Goal: Task Accomplishment & Management: Complete application form

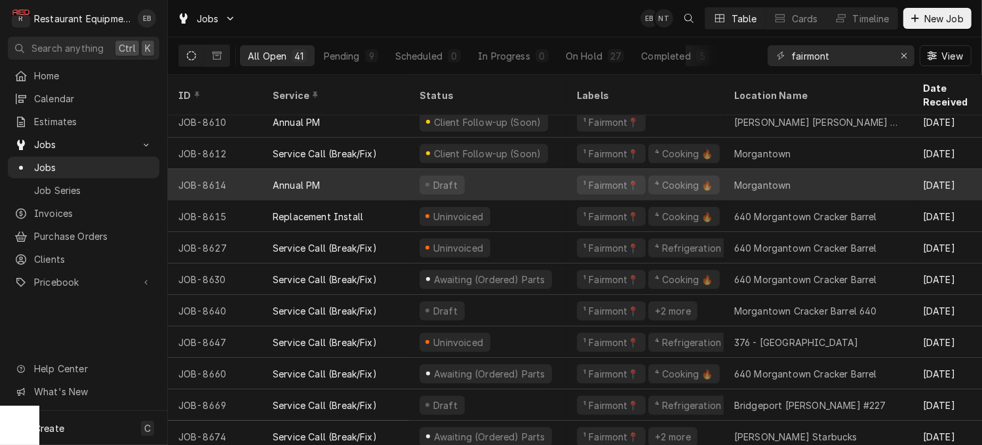
scroll to position [795, 0]
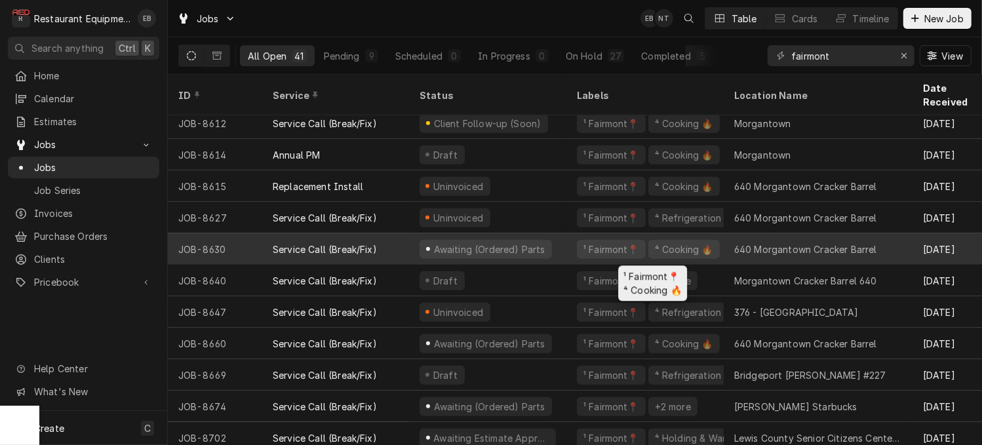
click at [577, 247] on div "¹ Fairmont📍 ⁴ Cooking 🔥" at bounding box center [645, 248] width 157 height 31
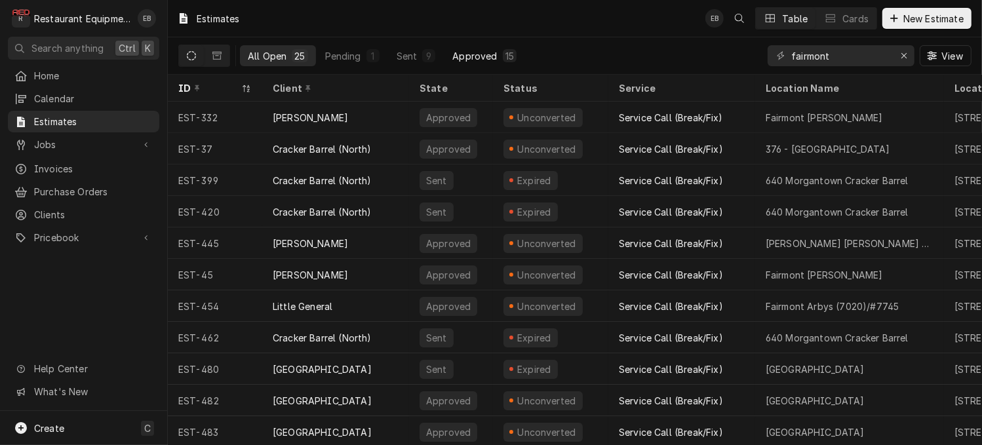
click at [497, 59] on div "Approved" at bounding box center [475, 56] width 45 height 14
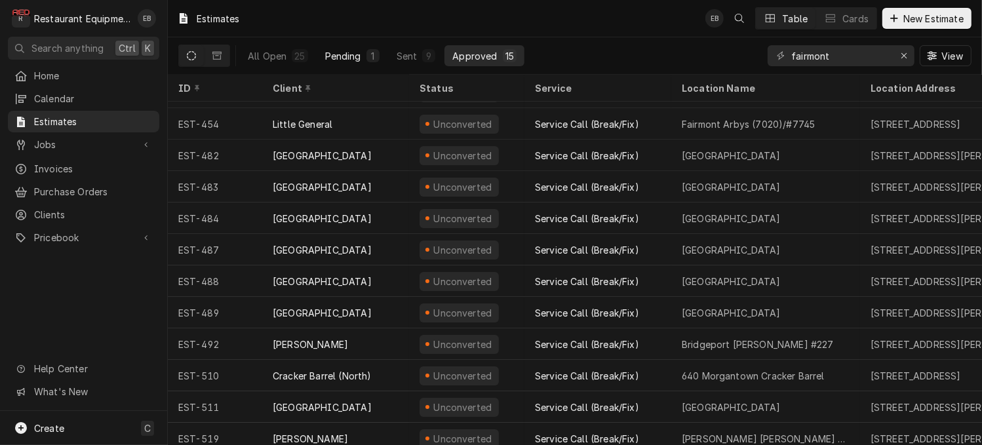
scroll to position [96, 0]
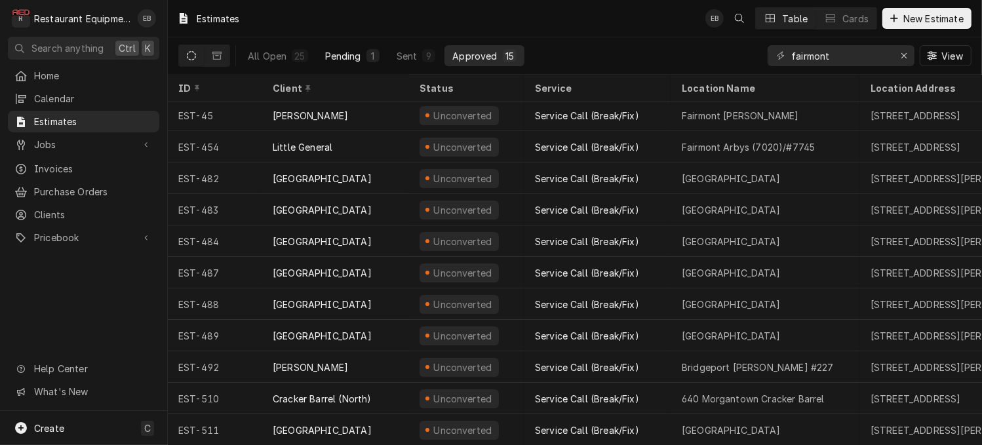
click at [361, 57] on div "Pending" at bounding box center [343, 56] width 36 height 14
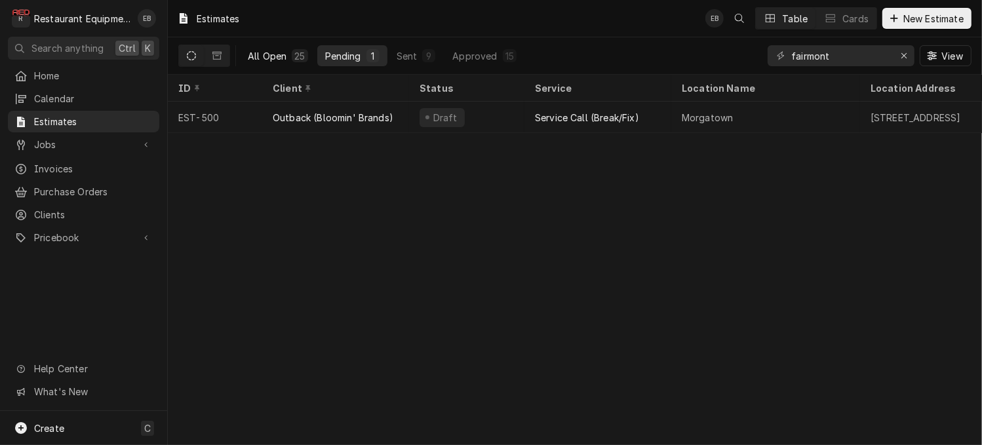
click at [287, 59] on div "All Open" at bounding box center [267, 56] width 39 height 14
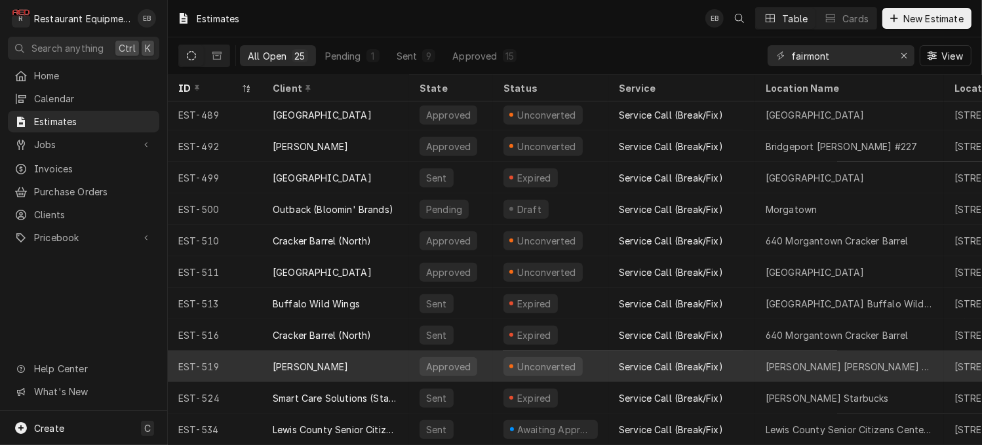
scroll to position [456, 0]
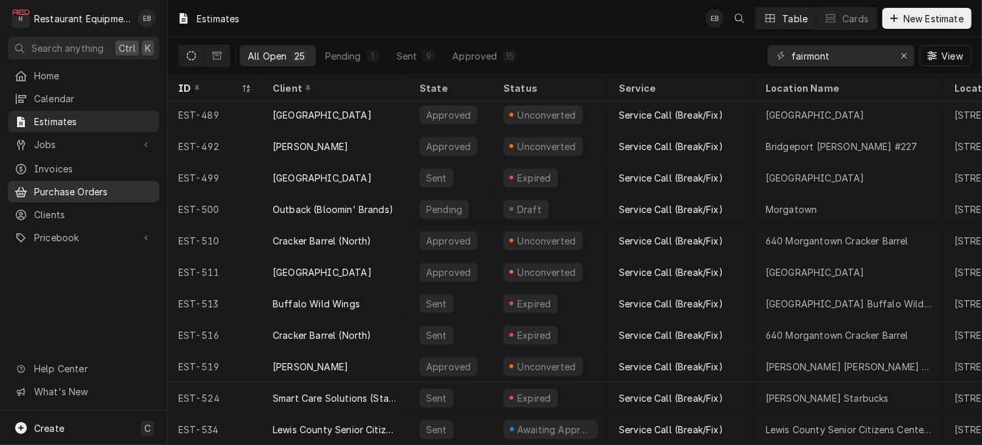
click at [73, 199] on span "Purchase Orders" at bounding box center [93, 192] width 119 height 14
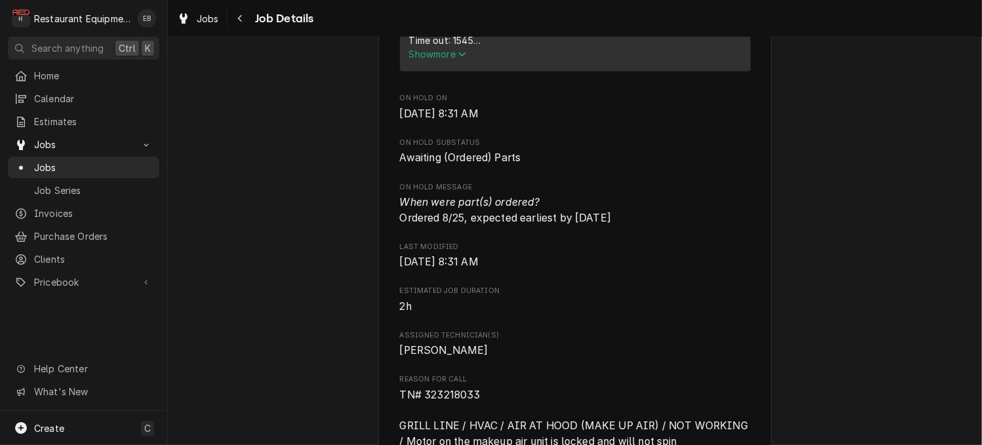
scroll to position [568, 0]
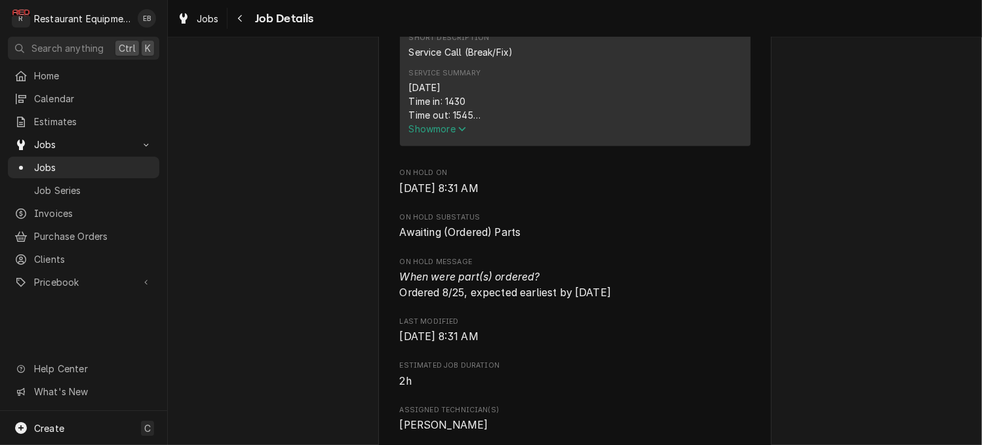
click at [440, 134] on span "Show more" at bounding box center [438, 128] width 58 height 11
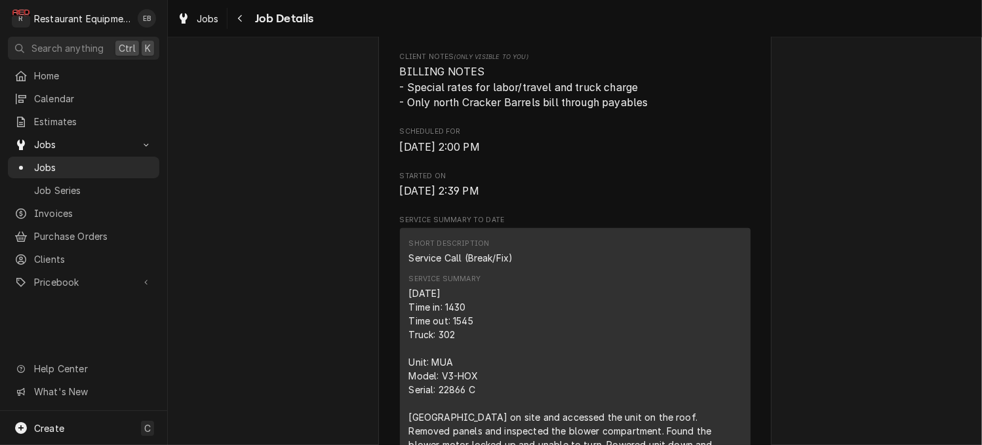
scroll to position [306, 0]
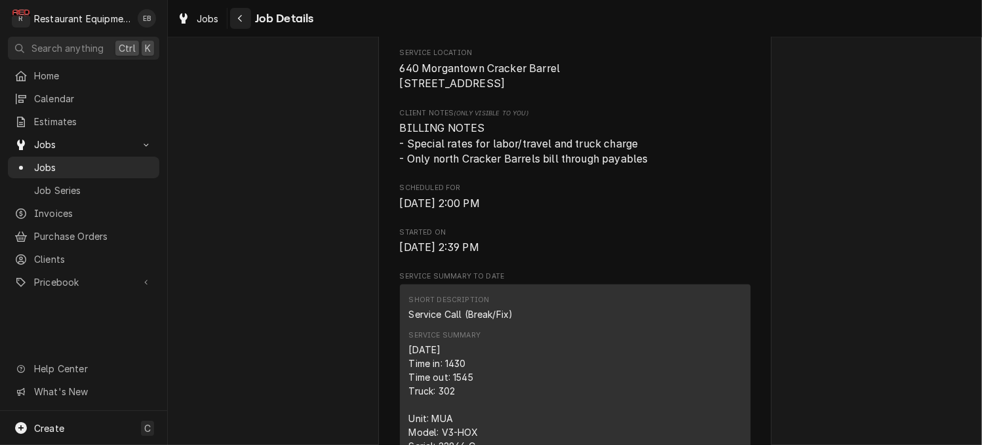
click at [247, 25] on div "Navigate back" at bounding box center [240, 18] width 13 height 13
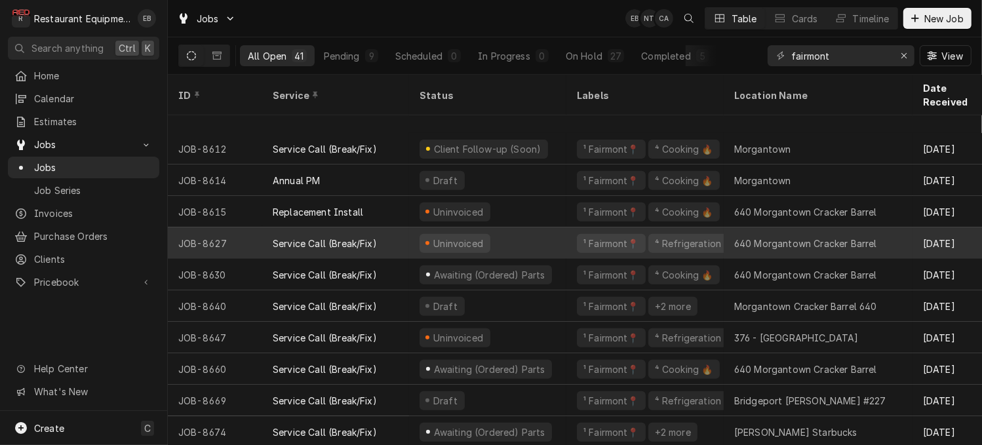
scroll to position [844, 0]
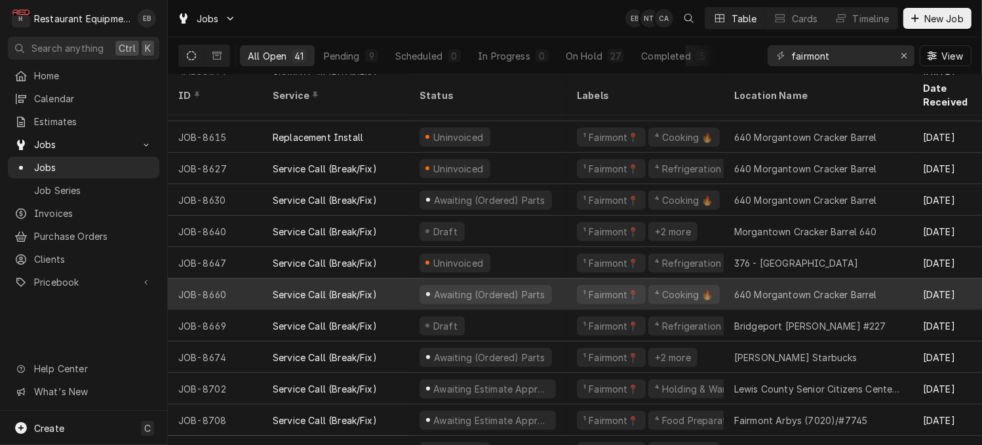
click at [576, 292] on div "¹ Fairmont📍 ⁴ Cooking 🔥" at bounding box center [645, 294] width 157 height 31
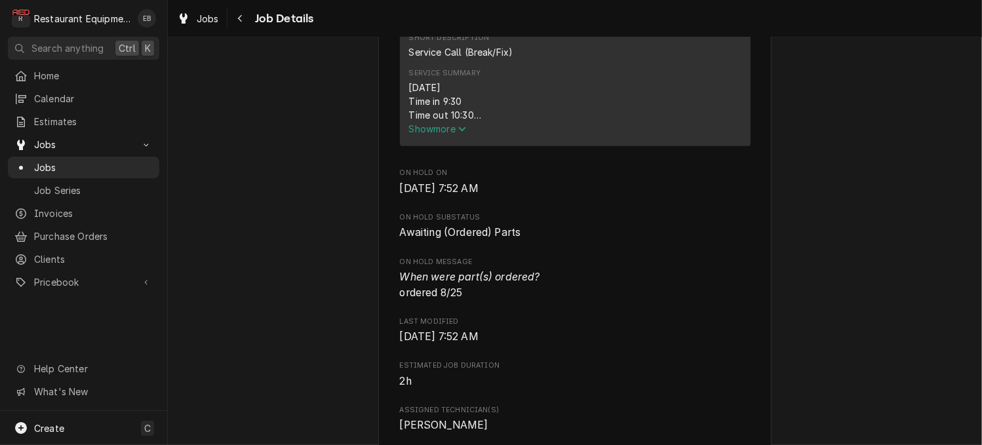
click at [451, 134] on span "Show more" at bounding box center [438, 128] width 58 height 11
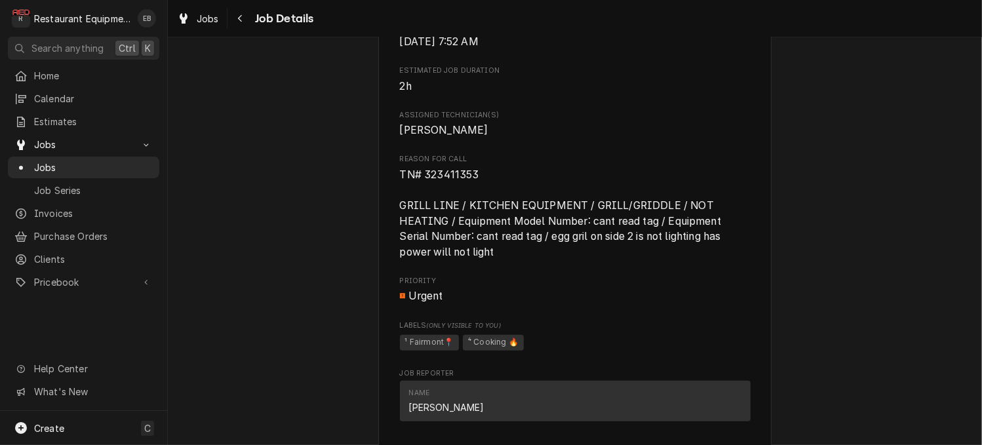
scroll to position [1093, 0]
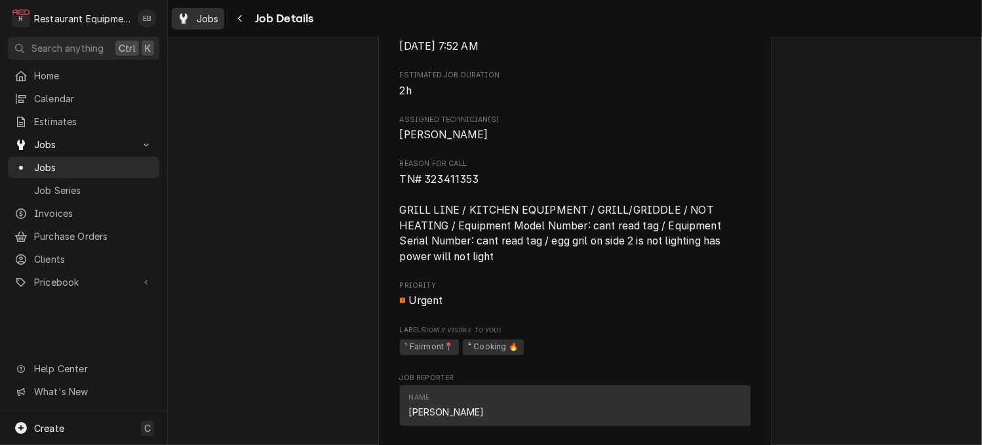
click at [219, 23] on span "Jobs" at bounding box center [208, 19] width 22 height 14
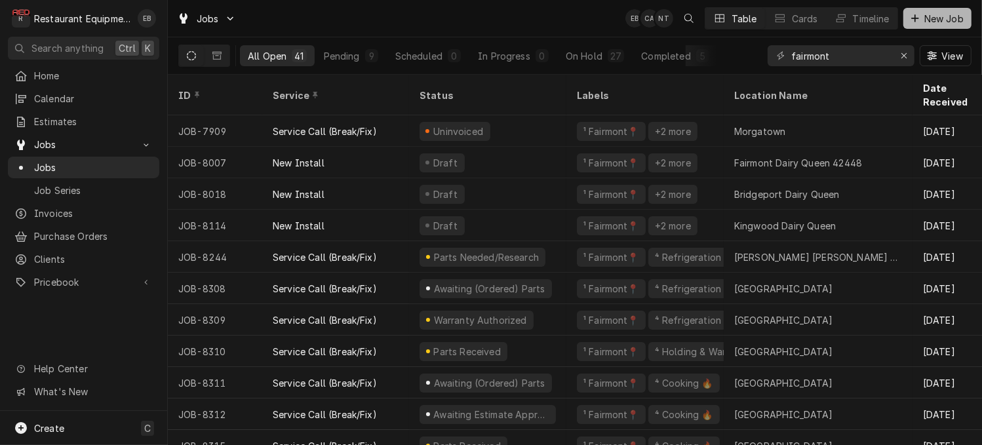
click at [931, 14] on span "New Job" at bounding box center [944, 19] width 45 height 14
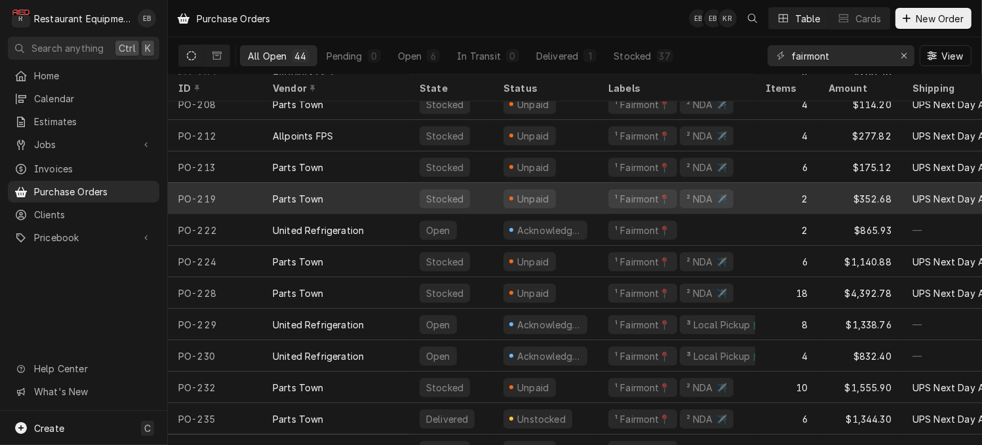
scroll to position [990, 0]
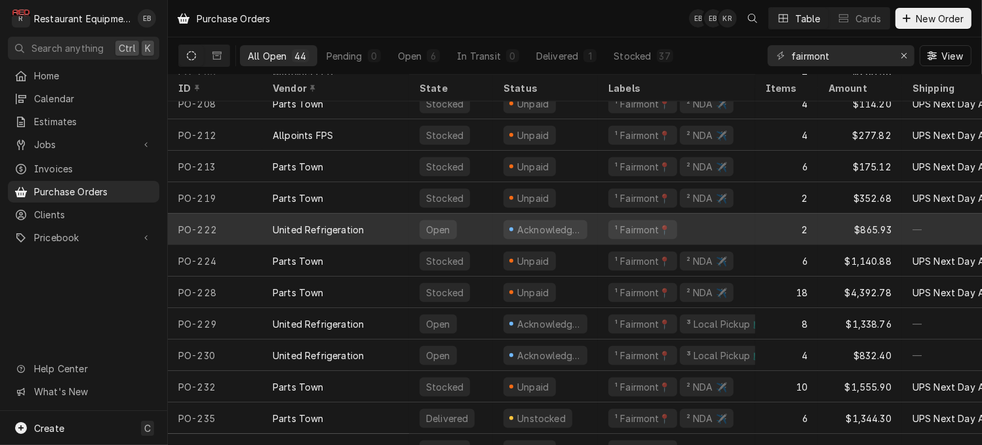
click at [398, 237] on div "United Refrigeration" at bounding box center [335, 229] width 147 height 31
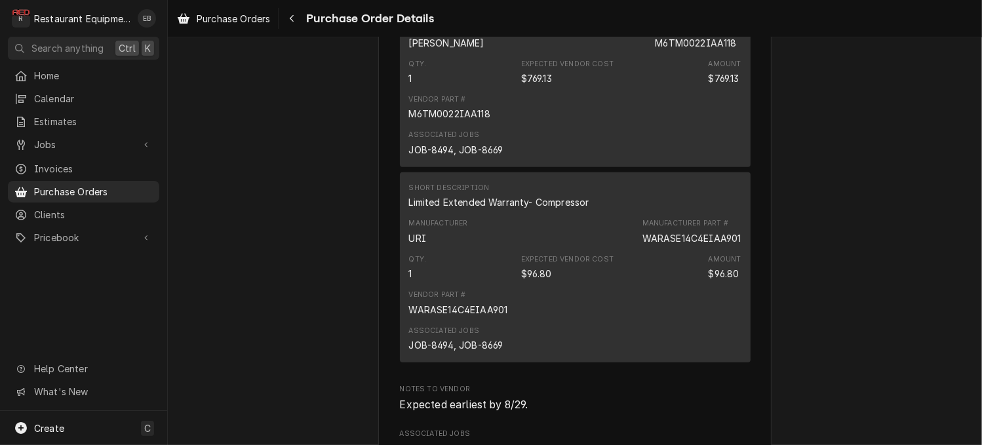
scroll to position [874, 0]
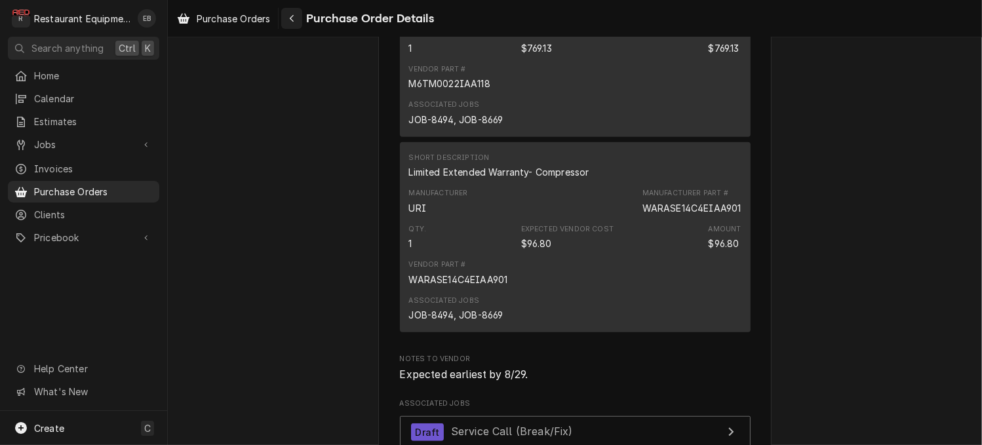
click at [302, 16] on button "Navigate back" at bounding box center [291, 18] width 21 height 21
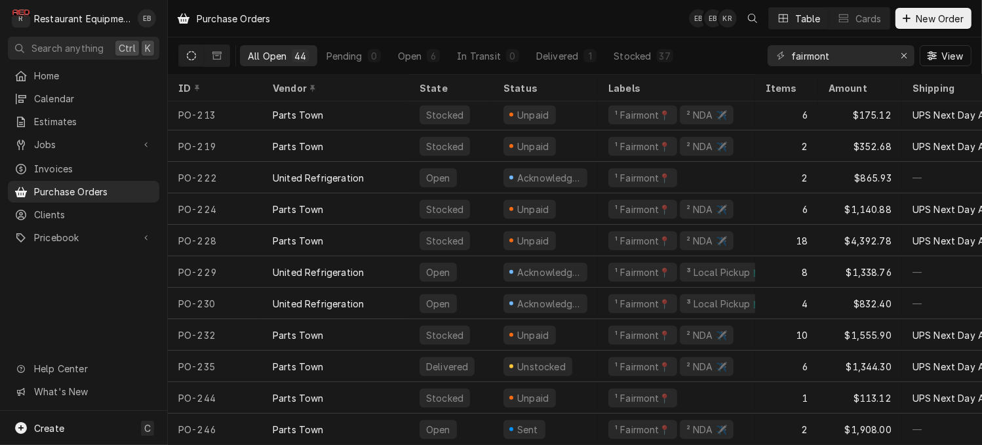
scroll to position [1053, 0]
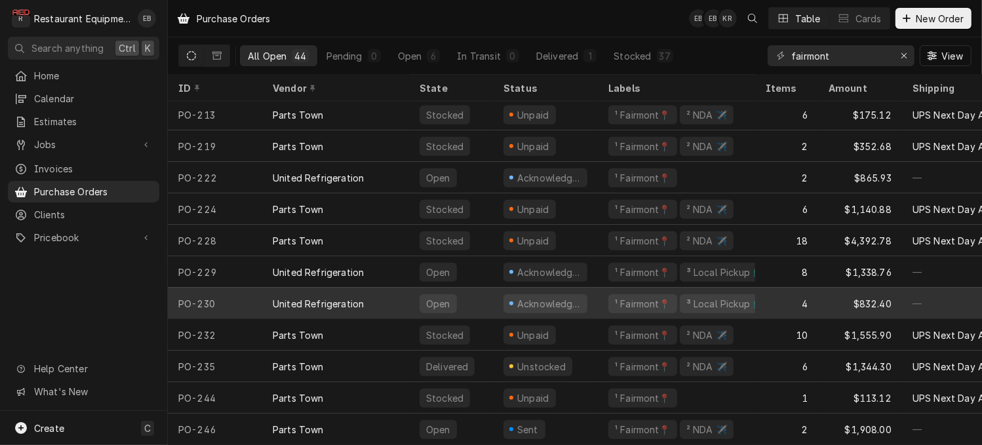
click at [538, 297] on div "Acknowledged" at bounding box center [549, 304] width 66 height 14
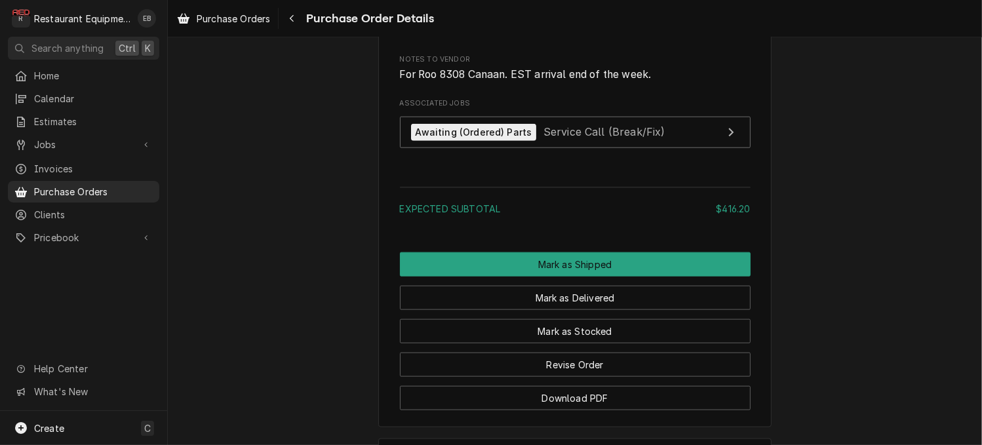
scroll to position [1268, 0]
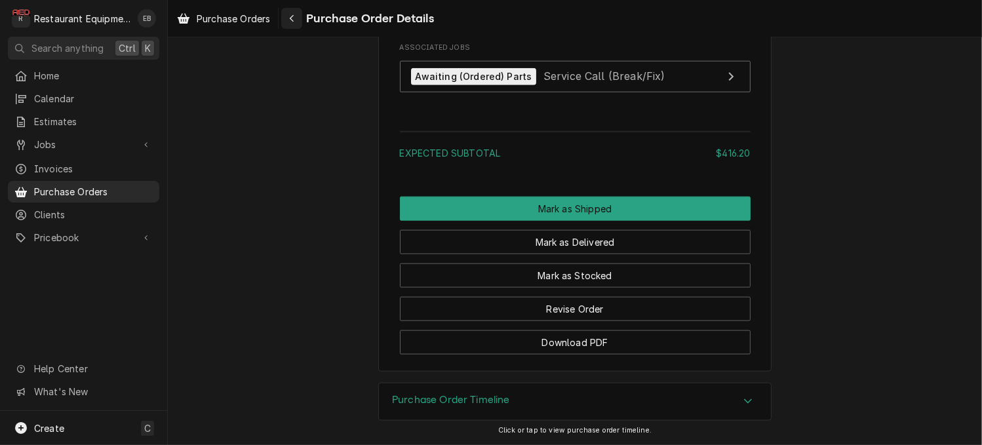
click at [294, 17] on icon "Navigate back" at bounding box center [292, 18] width 4 height 7
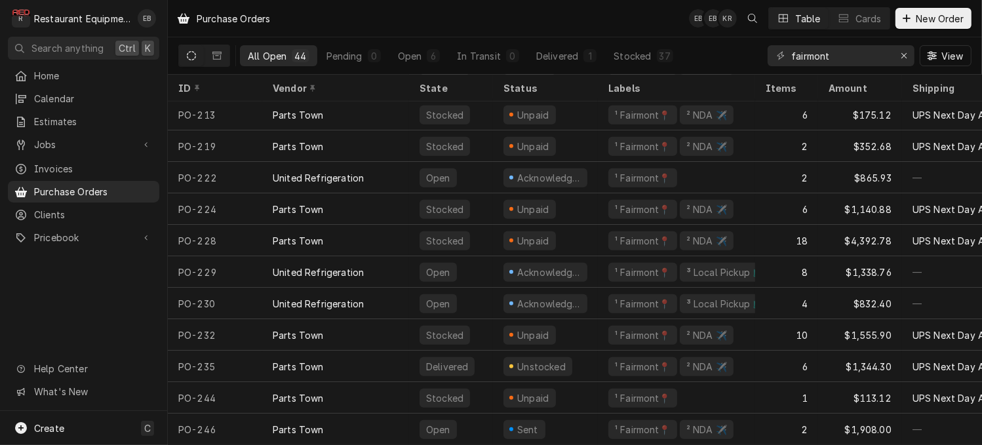
scroll to position [1053, 0]
click at [927, 24] on span "New Order" at bounding box center [940, 19] width 52 height 14
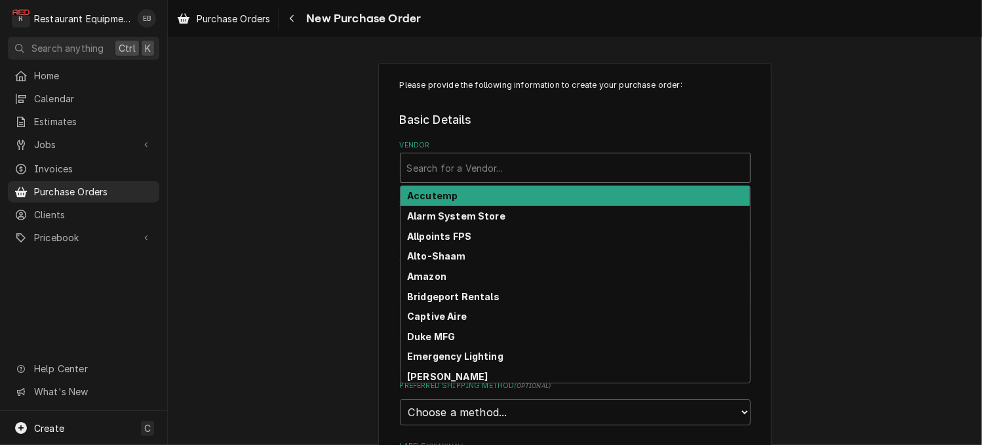
click at [532, 180] on div "Vendor" at bounding box center [575, 168] width 336 height 24
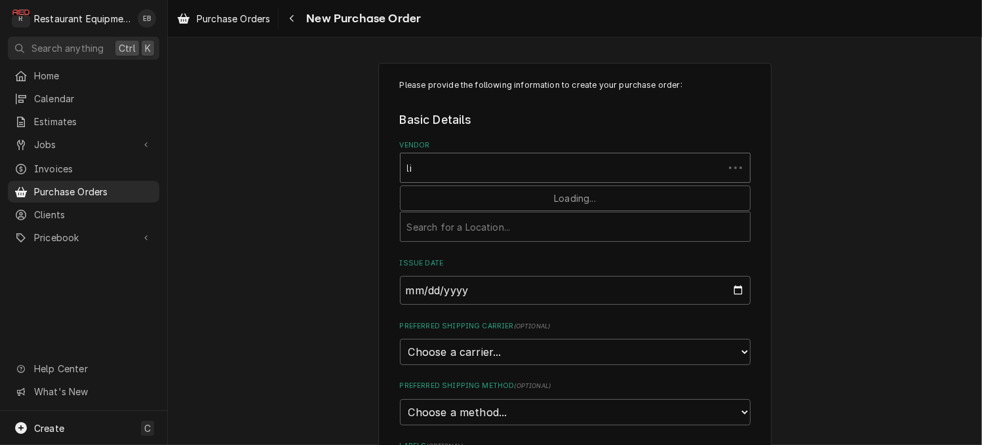
type input "l"
click at [231, 27] on div "Purchase Orders" at bounding box center [223, 18] width 98 height 16
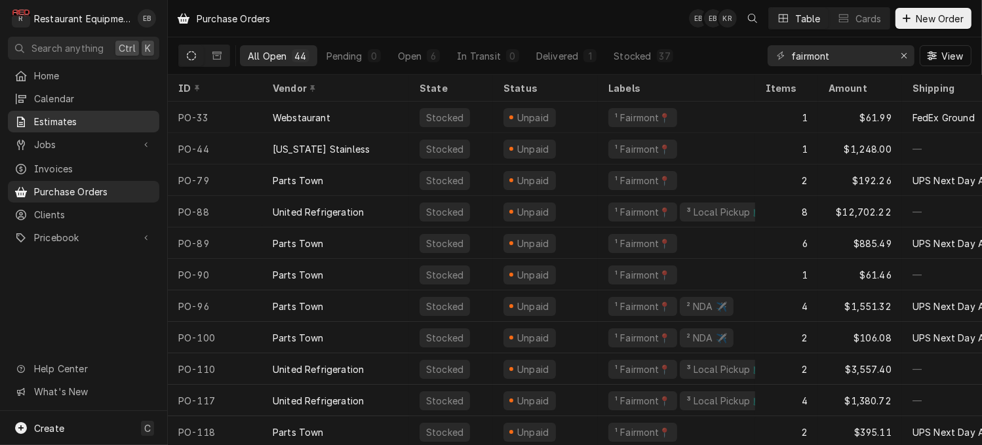
click at [90, 129] on span "Estimates" at bounding box center [93, 122] width 119 height 14
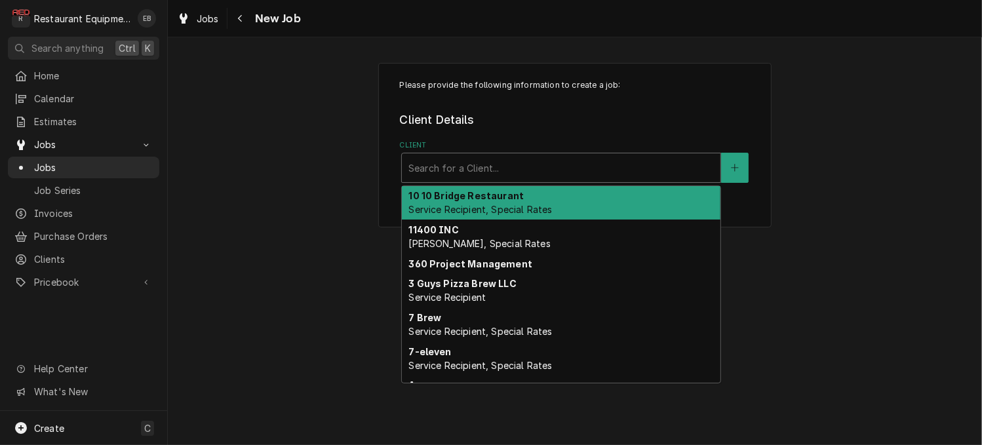
click at [552, 180] on div "Client" at bounding box center [562, 168] width 306 height 24
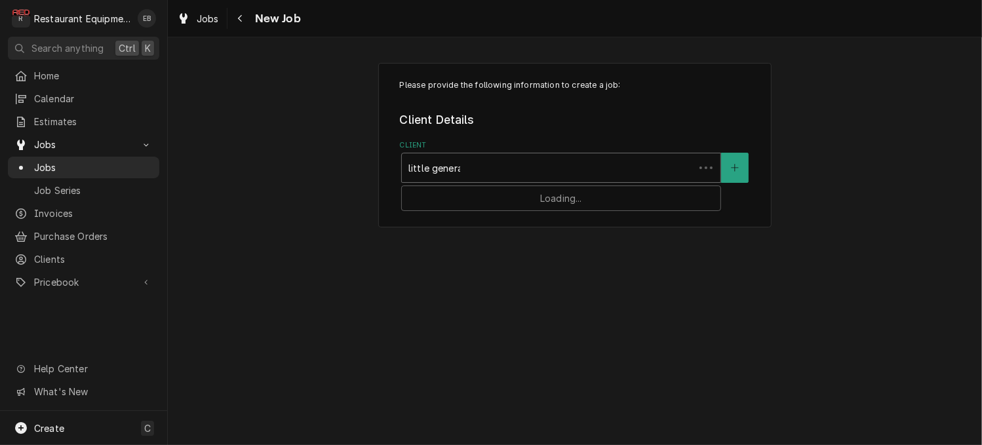
type input "little general"
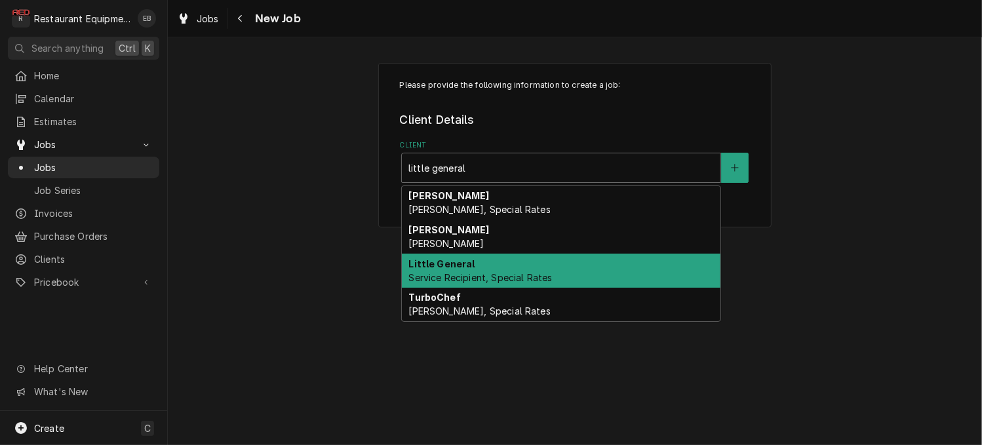
click at [542, 283] on span "Service Recipient, Special Rates" at bounding box center [481, 277] width 144 height 11
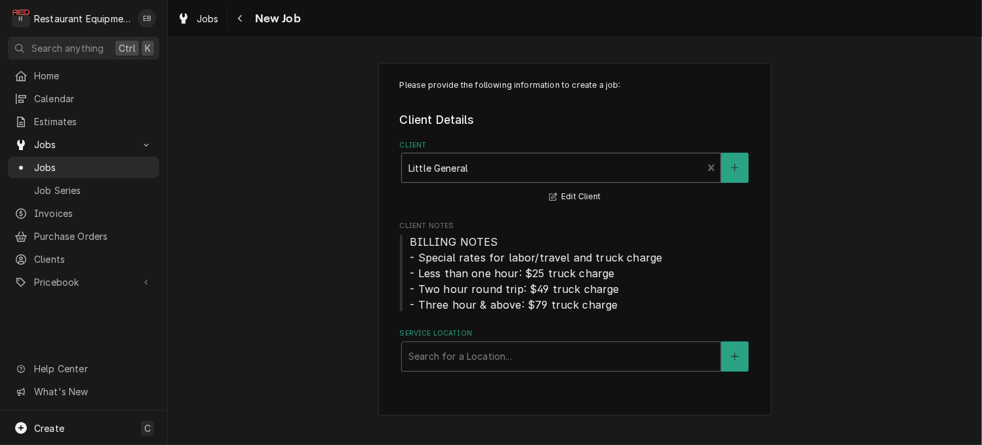
scroll to position [22, 0]
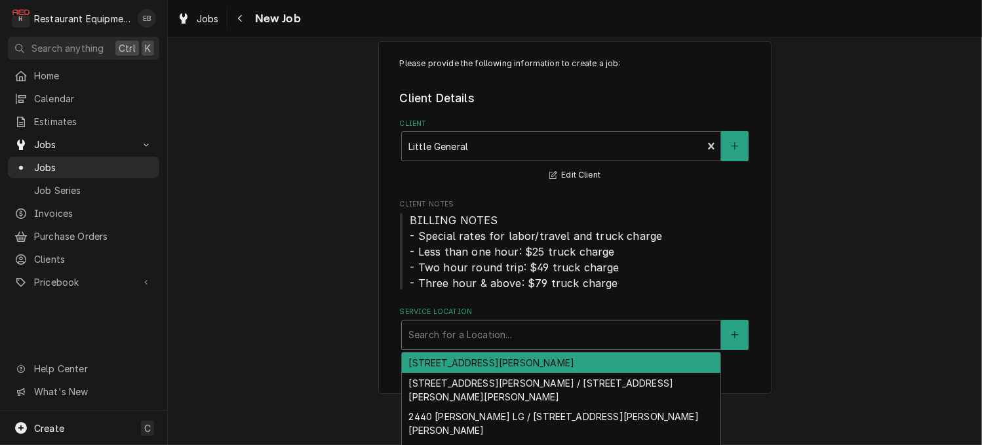
click at [445, 347] on div "Service Location" at bounding box center [562, 335] width 306 height 24
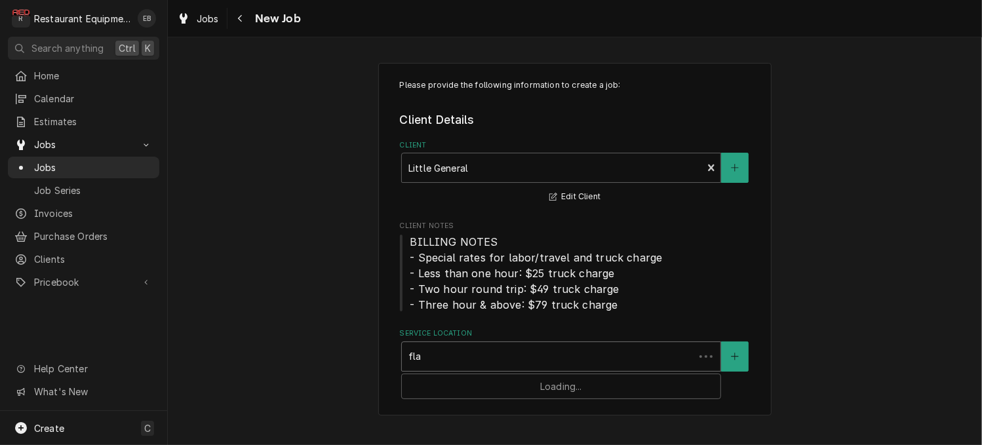
type input "flat"
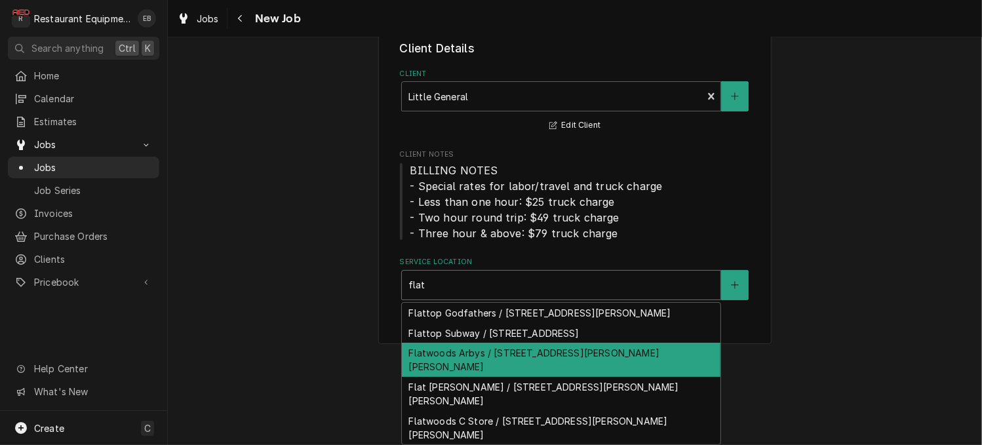
click at [579, 377] on div "Flatwoods Arbys / 2001 Sutton Ln, Sutton, WV 26601" at bounding box center [561, 360] width 319 height 34
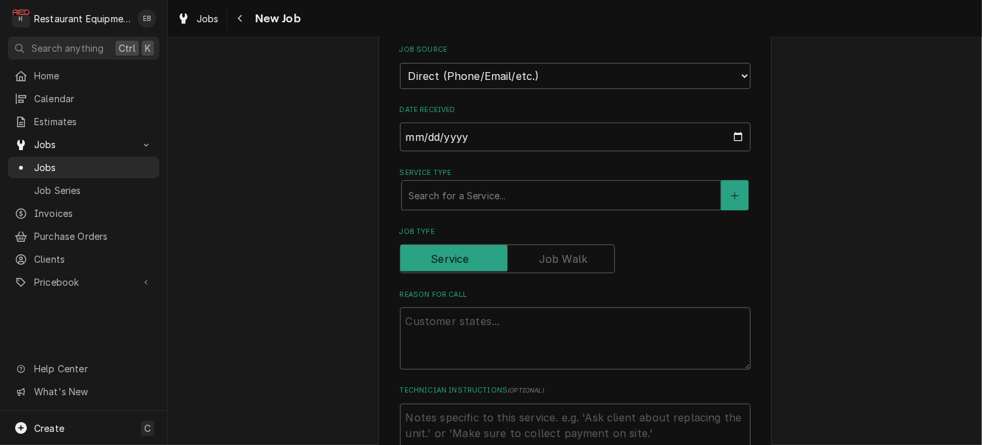
scroll to position [415, 0]
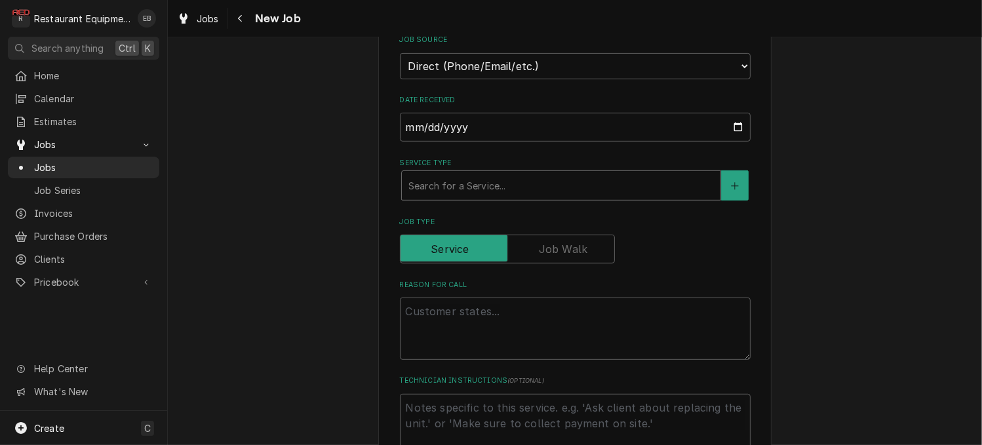
click at [551, 197] on div "Service Type" at bounding box center [562, 186] width 306 height 24
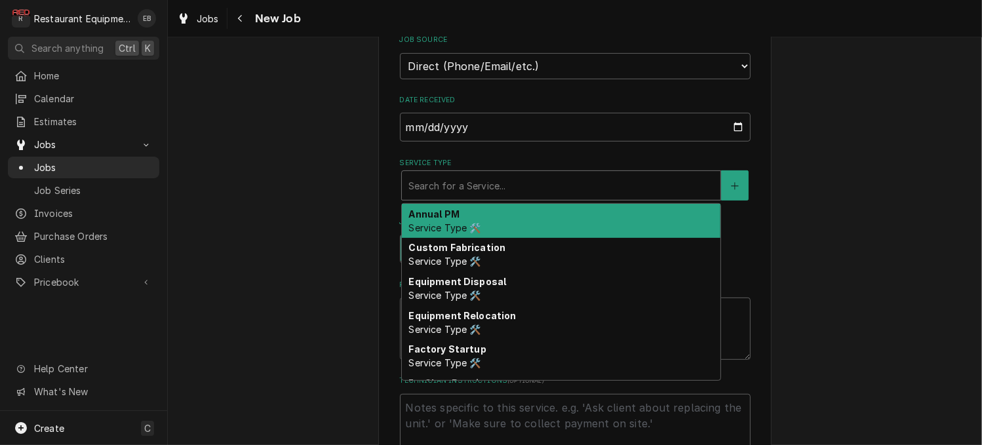
type textarea "x"
type input "b"
type textarea "x"
type input "br"
type textarea "x"
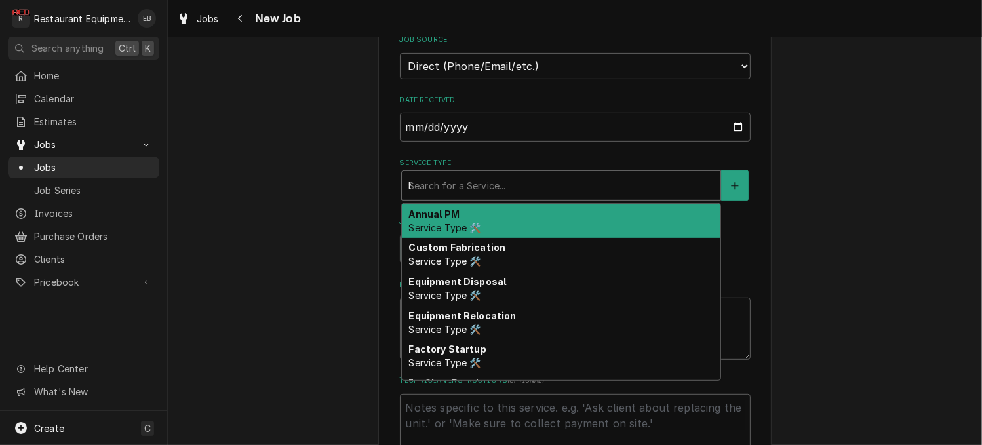
type input "bre"
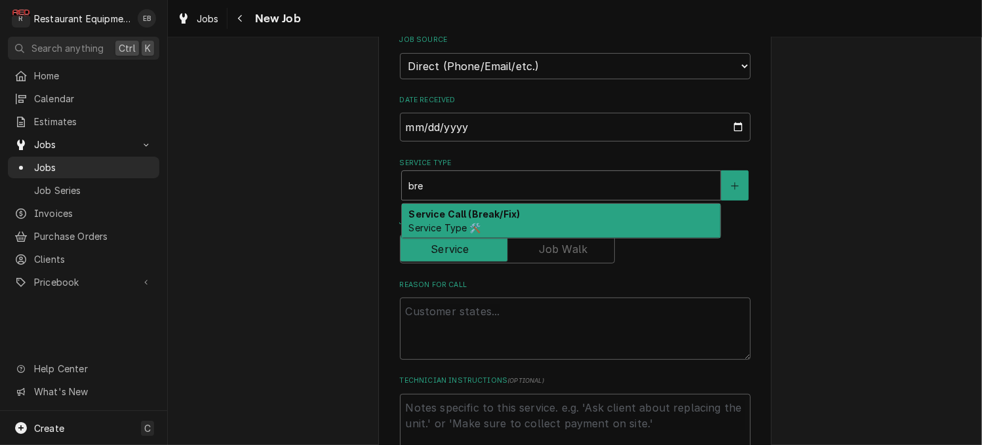
click at [449, 220] on strong "Service Call (Break/Fix)" at bounding box center [464, 214] width 111 height 11
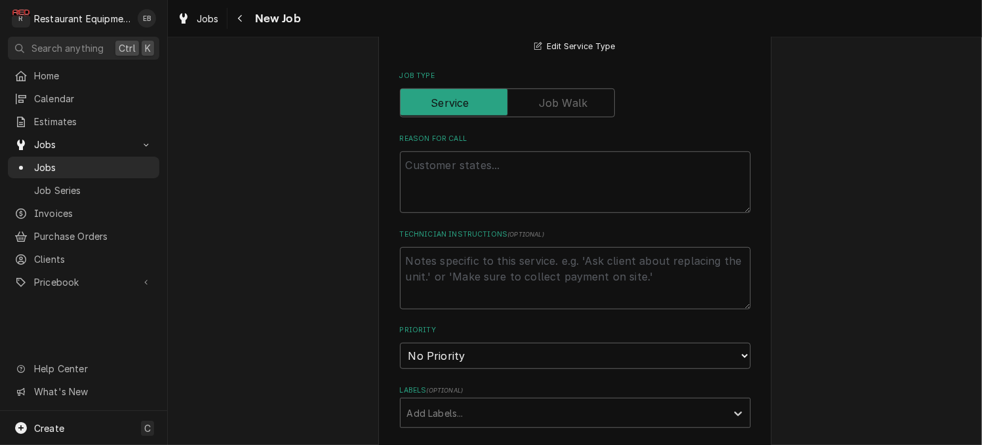
scroll to position [590, 0]
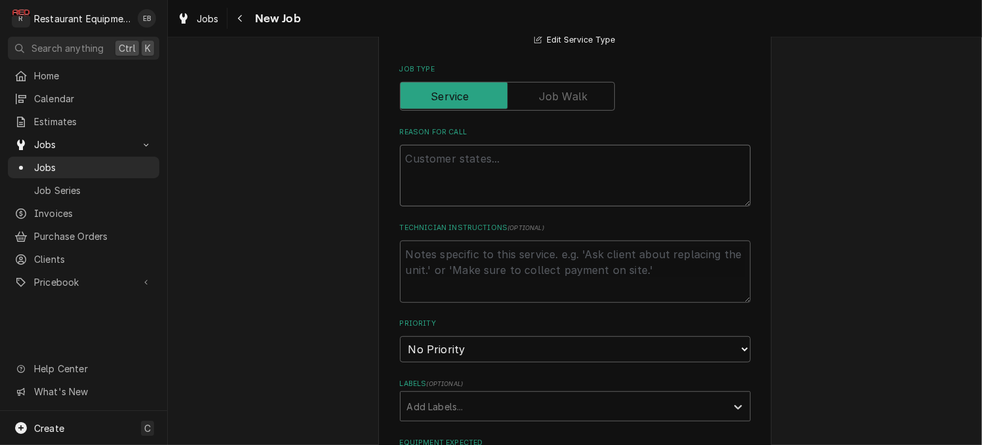
click at [470, 207] on textarea "Reason For Call" at bounding box center [575, 176] width 351 height 62
type textarea "x"
type textarea "M"
type textarea "x"
type textarea "Ma"
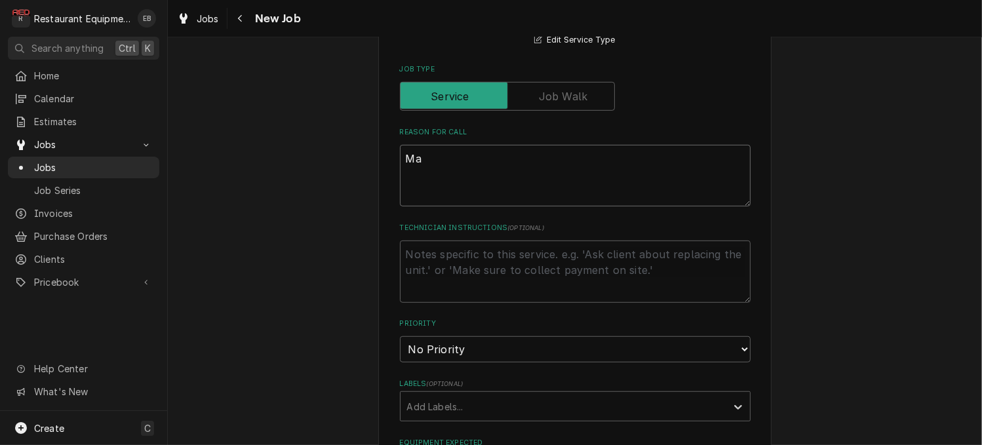
type textarea "x"
type textarea "Mar"
type textarea "x"
type textarea "Mark"
type textarea "x"
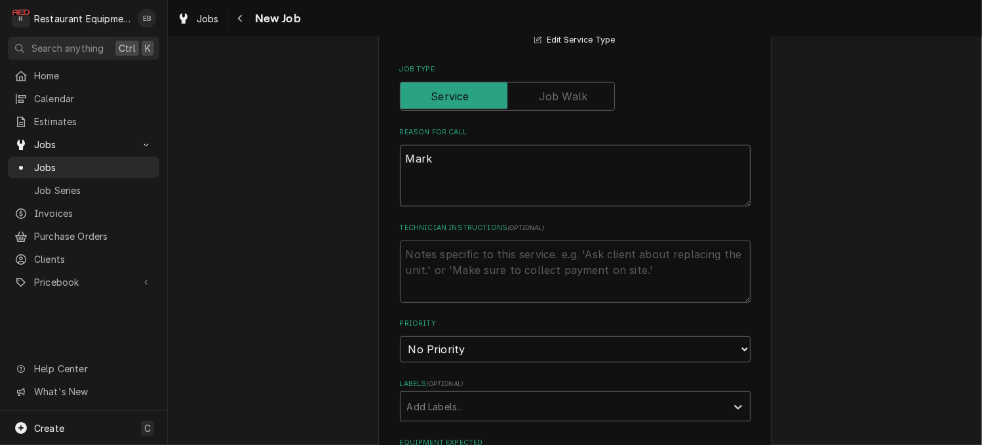
type textarea "Marke"
type textarea "x"
type textarea "Market"
type textarea "x"
type textarea "Market"
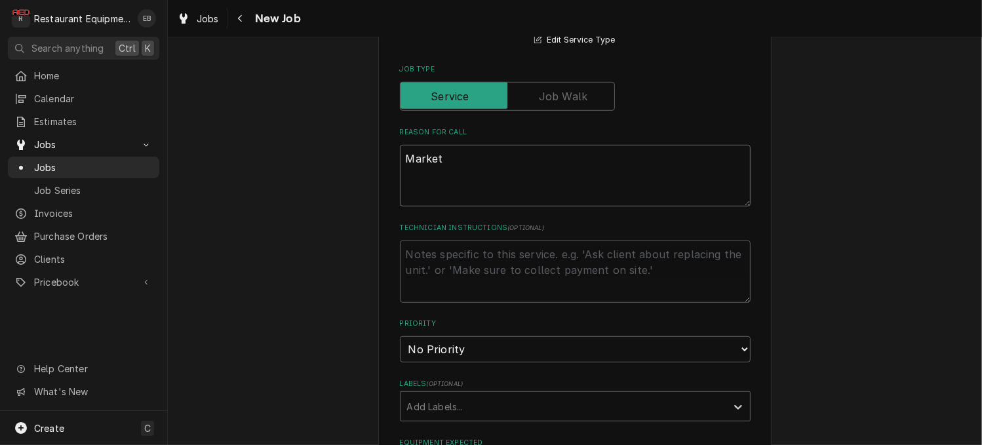
type textarea "x"
type textarea "Market f"
type textarea "x"
type textarea "Market fr"
type textarea "x"
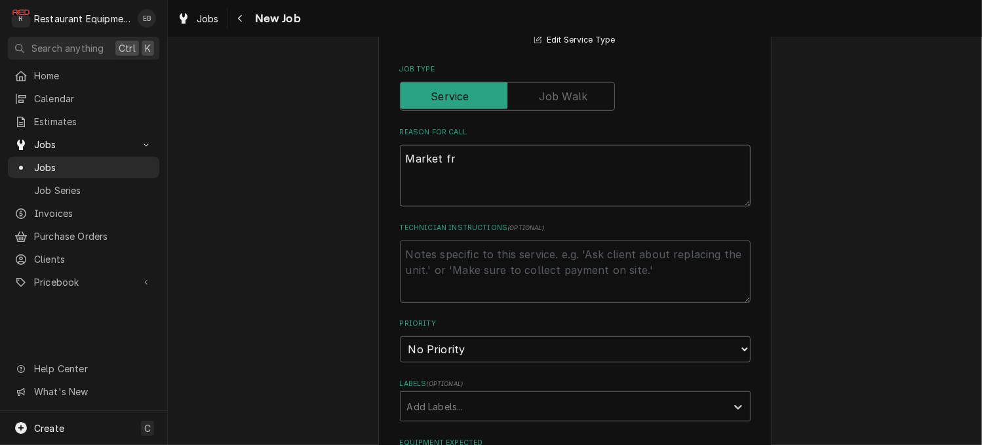
type textarea "Market fre"
type textarea "x"
type textarea "Market fres"
type textarea "x"
type textarea "Market fresh"
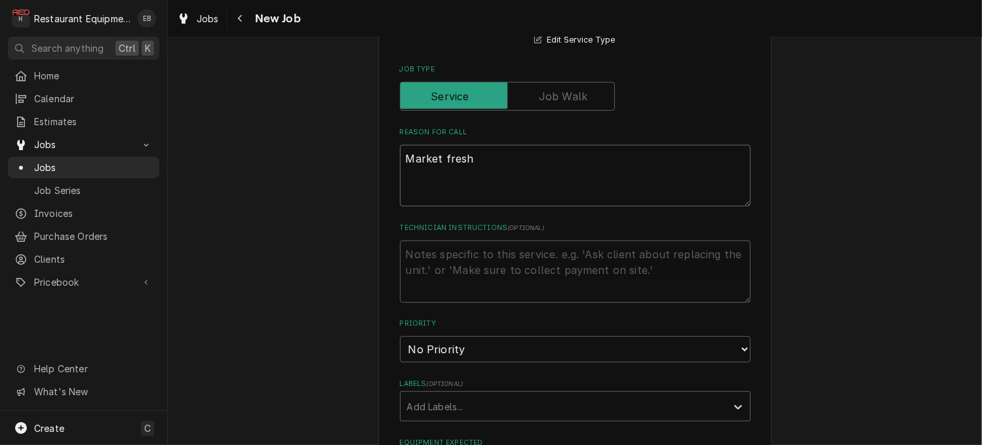
type textarea "x"
type textarea "Market fresh"
type textarea "x"
type textarea "Market fresh s"
type textarea "x"
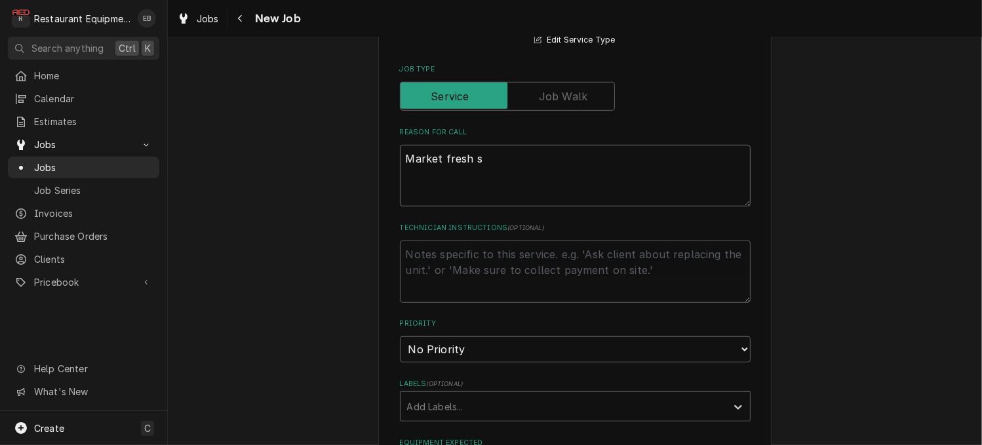
type textarea "Market fresh si"
type textarea "x"
type textarea "Market fresh sid"
type textarea "x"
type textarea "Market fresh side"
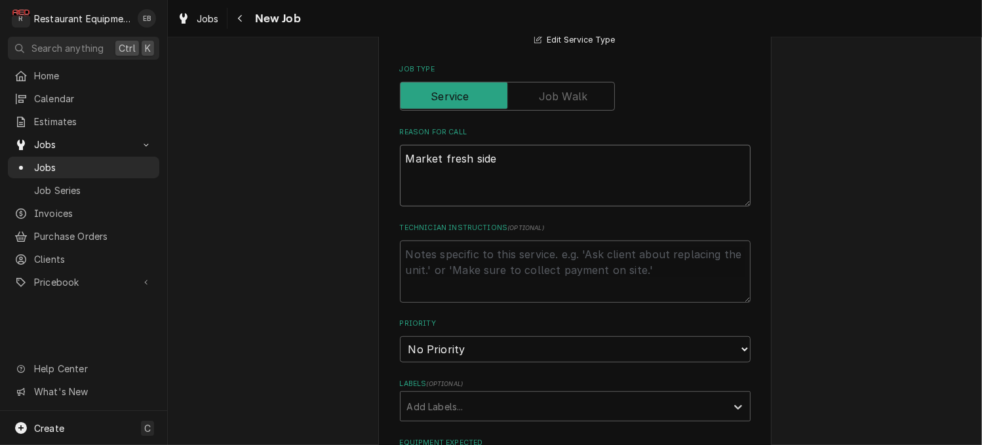
type textarea "x"
type textarea "Market fresh side"
type textarea "x"
type textarea "Market fresh side m"
type textarea "x"
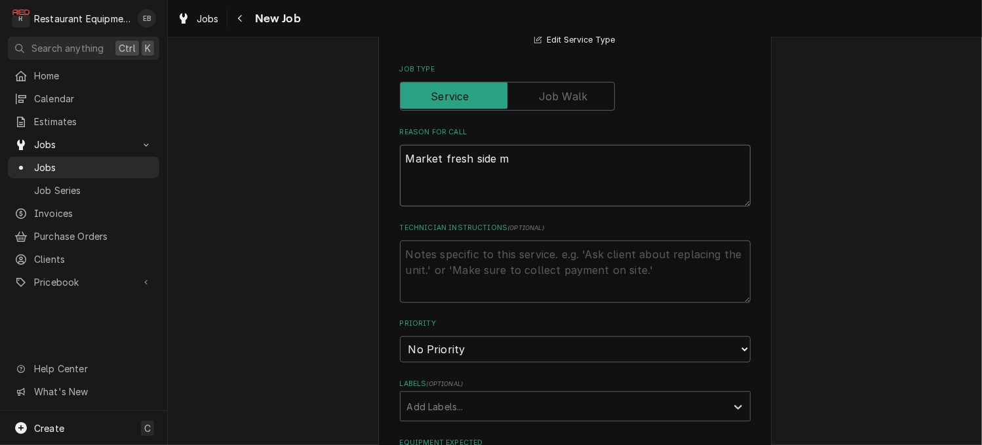
type textarea "Market fresh side ma"
type textarea "x"
type textarea "Market fresh side mar"
type textarea "x"
type textarea "Market fresh side ma"
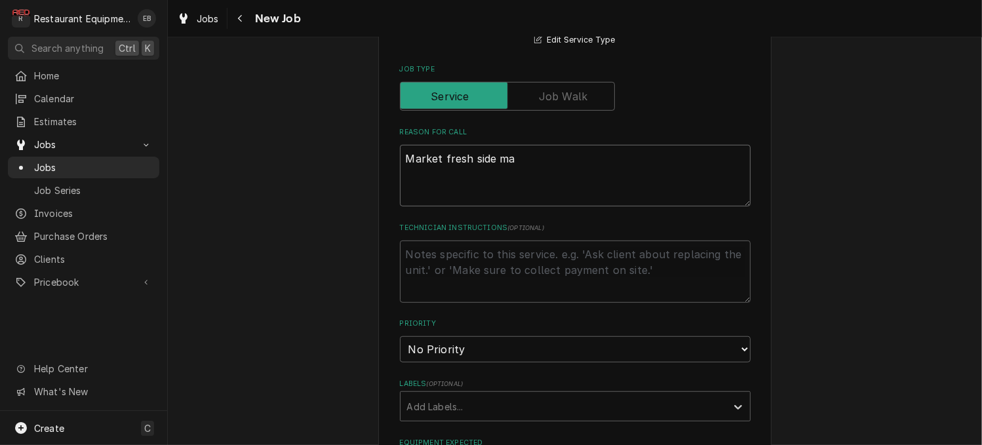
type textarea "x"
type textarea "Market fresh side m"
type textarea "x"
type textarea "Market fresh side"
type textarea "x"
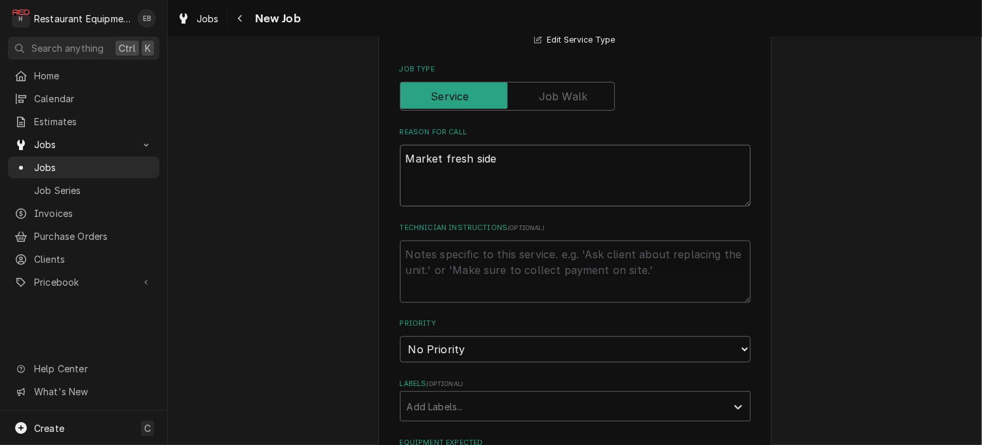
type textarea "Market fresh side t"
type textarea "x"
type textarea "Market fresh side to"
type textarea "x"
type textarea "Market fresh side toa"
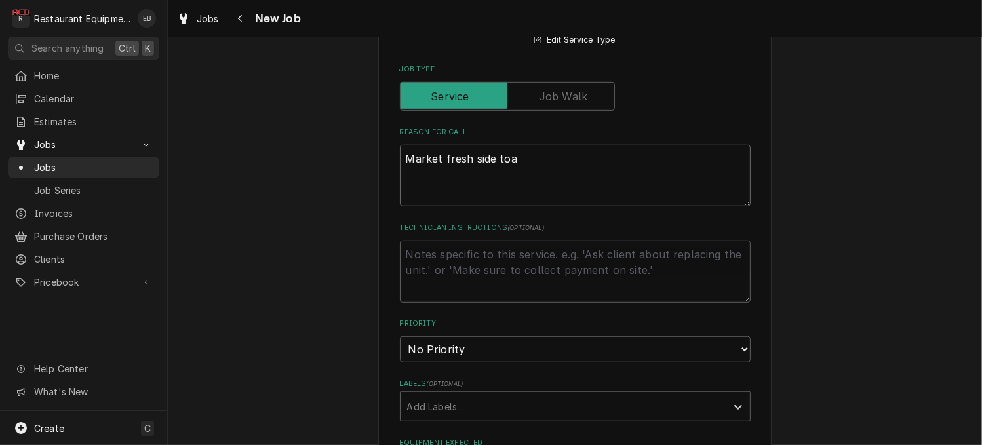
type textarea "x"
type textarea "Market fresh side toas"
type textarea "x"
type textarea "Market fresh side toast"
type textarea "x"
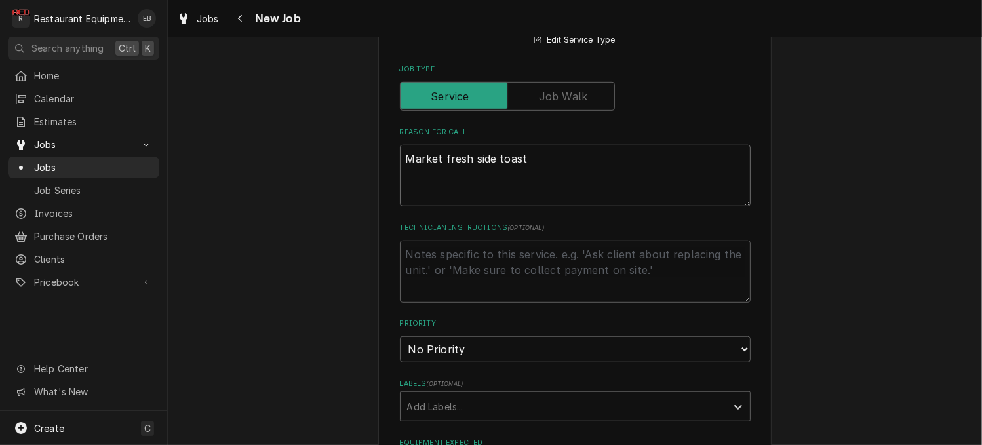
type textarea "Market fresh side toaste"
type textarea "x"
type textarea "Market fresh side toaster"
type textarea "x"
type textarea "Market fresh side toaster"
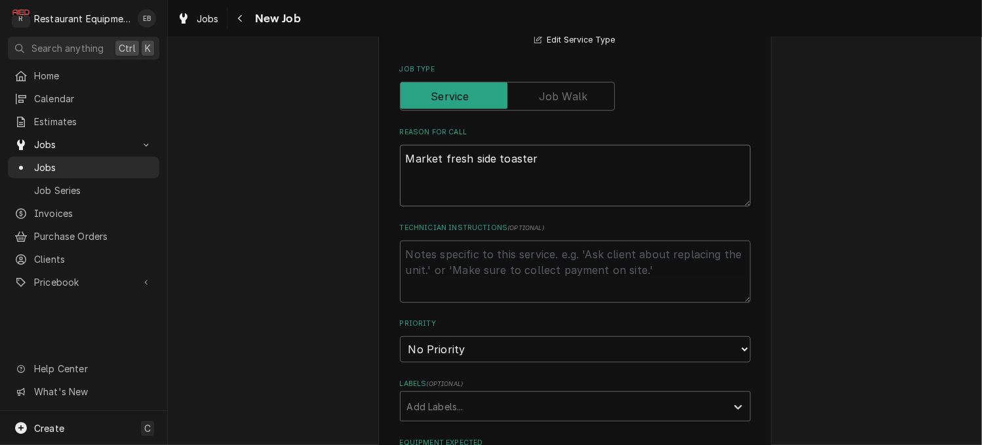
type textarea "x"
type textarea "Market fresh side toaster w"
type textarea "x"
type textarea "Market fresh side toaster wi"
type textarea "x"
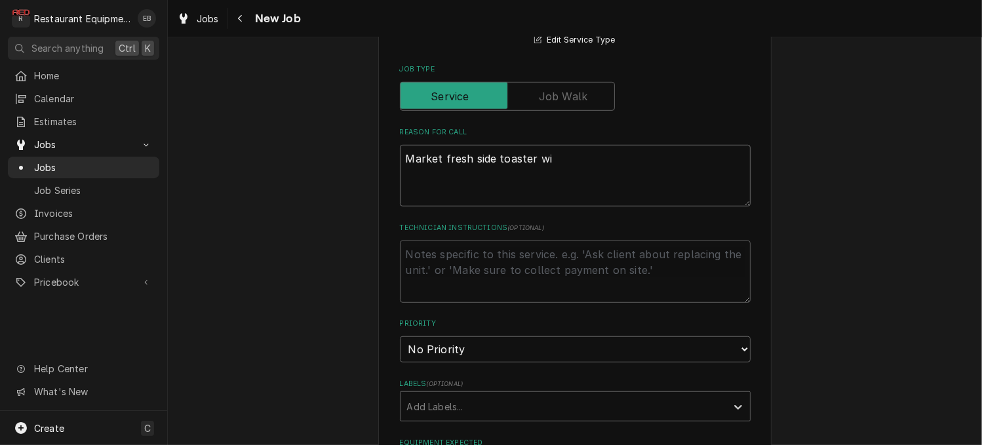
type textarea "Market fresh side toaster wil"
type textarea "x"
type textarea "Market fresh side toaster will"
type textarea "x"
type textarea "Market fresh side toaster will"
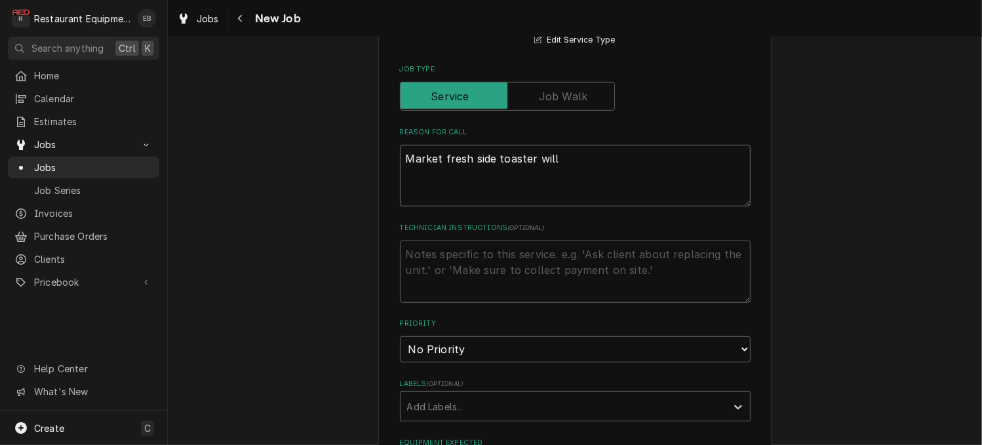
type textarea "x"
type textarea "Market fresh side toaster will n"
type textarea "x"
type textarea "Market fresh side toaster will no"
type textarea "x"
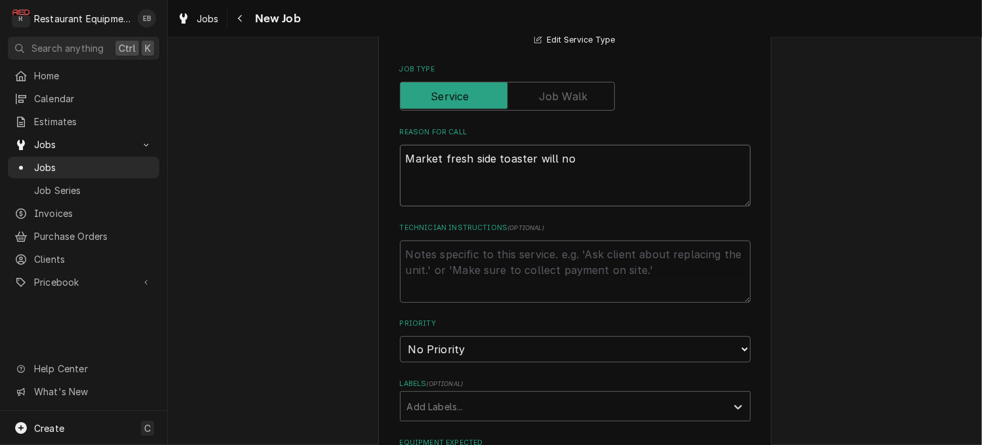
type textarea "Market fresh side toaster will not"
type textarea "x"
type textarea "Market fresh side toaster will not"
type textarea "x"
type textarea "Market fresh side toaster will not p"
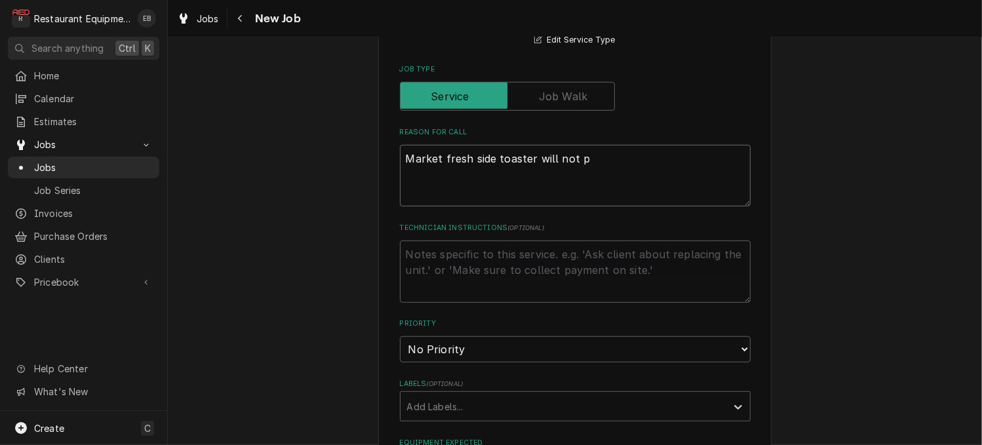
type textarea "x"
type textarea "Market fresh side toaster will not po"
type textarea "x"
type textarea "Market fresh side toaster will not pow"
type textarea "x"
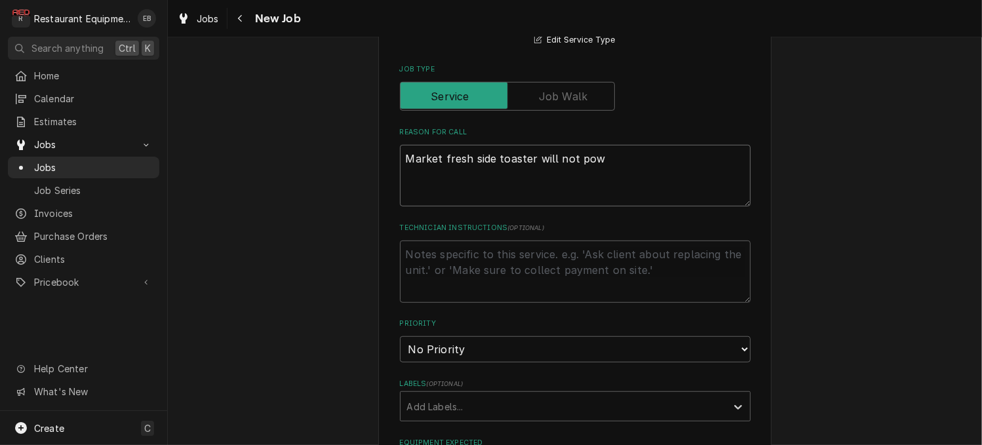
type textarea "Market fresh side toaster will not powe"
type textarea "x"
type textarea "Market fresh side toaster will not power"
type textarea "x"
type textarea "Market fresh side toaster will not power"
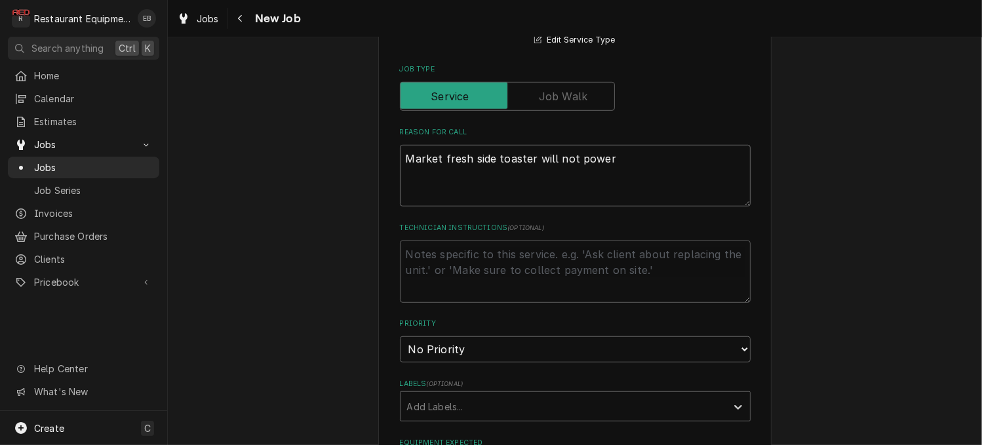
type textarea "x"
type textarea "Market fresh side toaster will not power o"
type textarea "x"
type textarea "Market fresh side toaster will not power on"
type textarea "x"
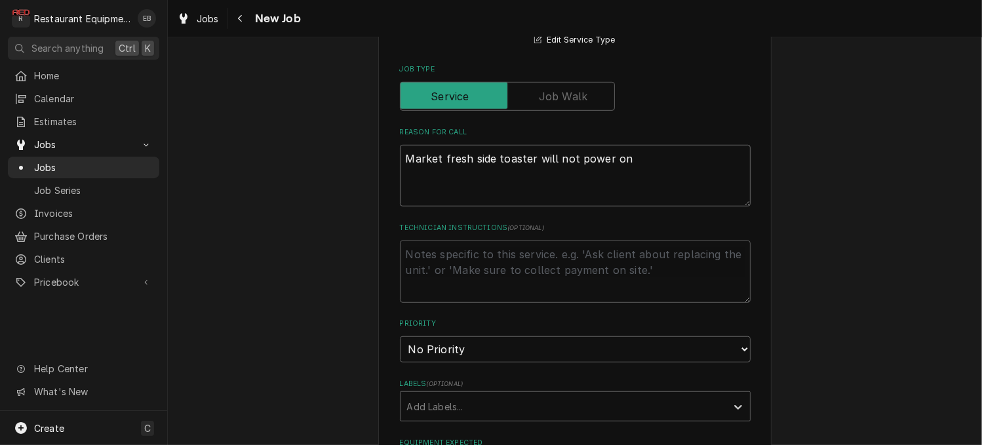
type textarea "Market fresh side toaster will not power on."
type textarea "x"
type textarea "Market fresh side toaster will not power on."
type textarea "x"
type textarea "Market fresh side toaster will not power on. T"
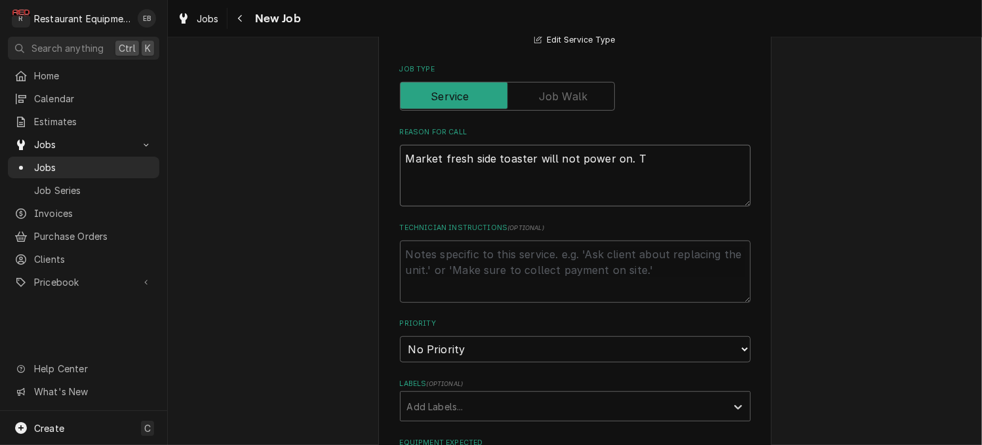
type textarea "x"
type textarea "Market fresh side toaster will not power on. Tr"
type textarea "x"
type textarea "Market fresh side toaster will not power on. Tri"
type textarea "x"
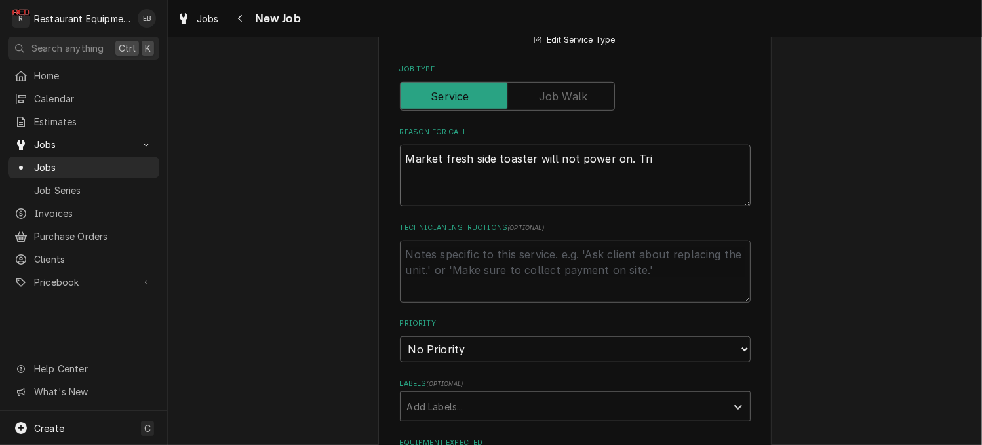
type textarea "Market fresh side toaster will not power on. Trie"
type textarea "x"
type textarea "Market fresh side toaster will not power on. Tried"
type textarea "x"
type textarea "Market fresh side toaster will not power on. Tried"
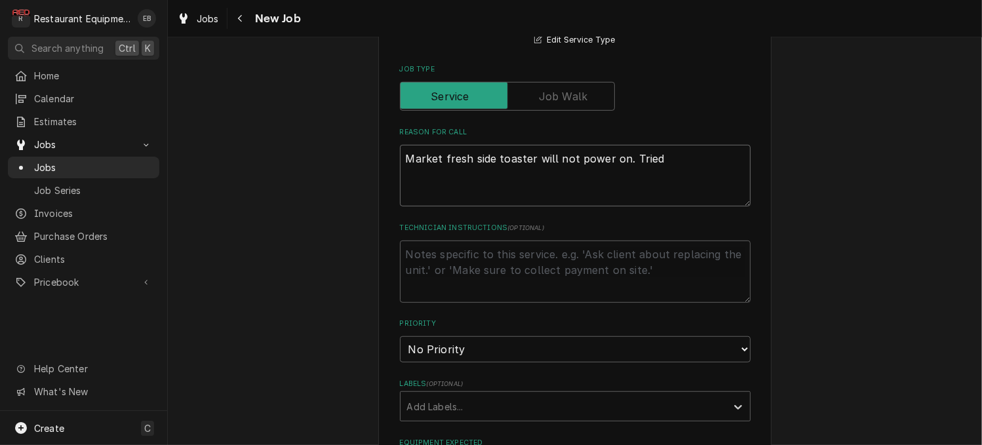
type textarea "x"
type textarea "Market fresh side toaster will not power on. Tried u"
type textarea "x"
type textarea "Market fresh side toaster will not power on. Tried un"
type textarea "x"
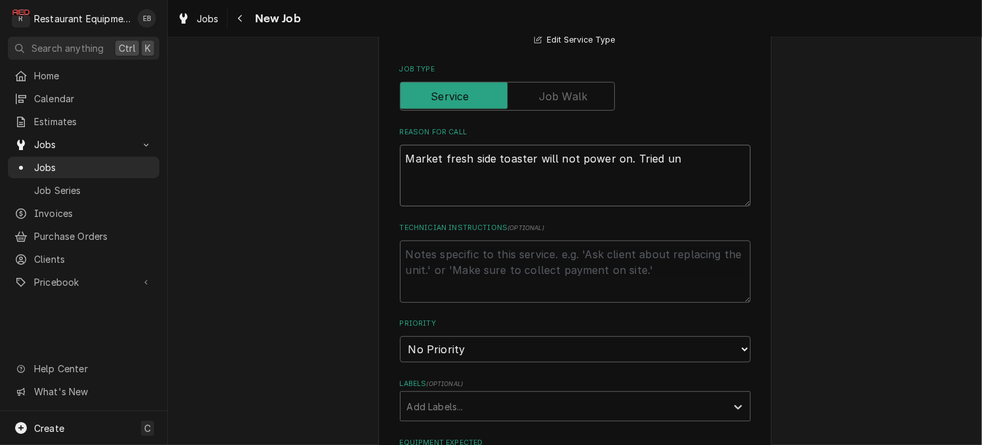
type textarea "Market fresh side toaster will not power on. Tried unp"
type textarea "x"
type textarea "Market fresh side toaster will not power on. Tried unpl"
type textarea "x"
type textarea "Market fresh side toaster will not power on. Tried unplu"
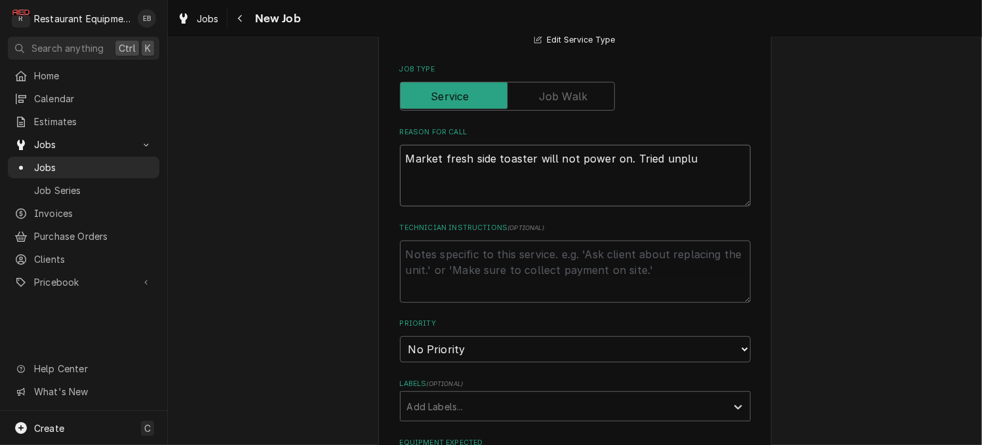
type textarea "x"
type textarea "Market fresh side toaster will not power on. Tried unplug"
type textarea "x"
type textarea "Market fresh side toaster will not power on. Tried unplugg"
type textarea "x"
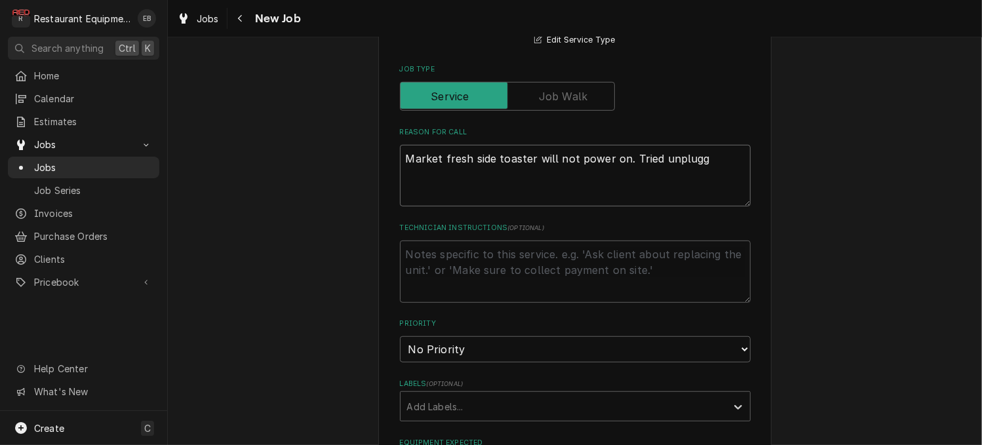
type textarea "Market fresh side toaster will not power on. Tried unpluggi"
type textarea "x"
type textarea "Market fresh side toaster will not power on. Tried unpluggin"
type textarea "x"
type textarea "Market fresh side toaster will not power on. Tried unplugging"
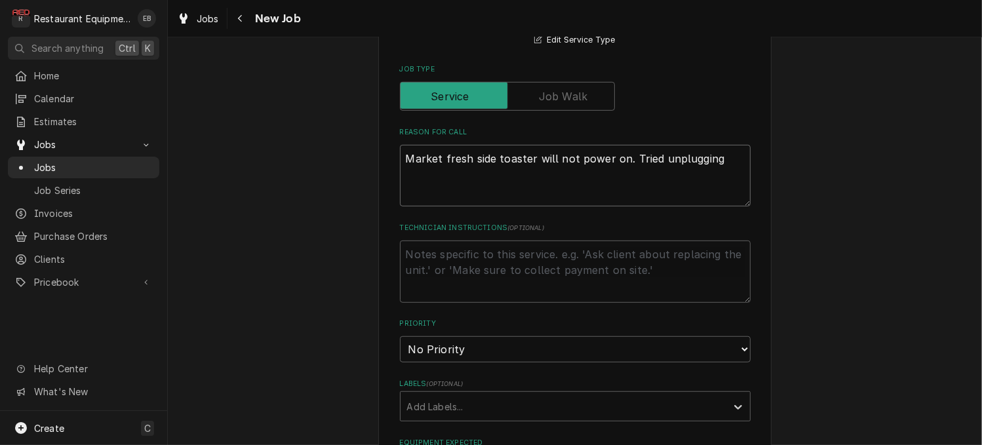
type textarea "x"
type textarea "Market fresh side toaster will not power on. Tried unplugging"
type textarea "x"
type textarea "Market fresh side toaster will not power on. Tried unplugging a"
type textarea "x"
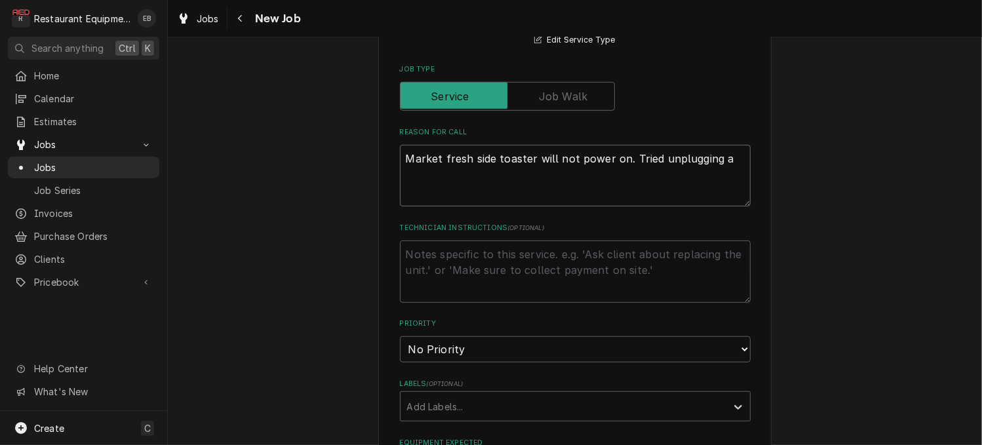
type textarea "Market fresh side toaster will not power on. Tried unplugging an"
type textarea "x"
type textarea "Market fresh side toaster will not power on. Tried unplugging and"
type textarea "x"
type textarea "Market fresh side toaster will not power on. Tried unplugging and"
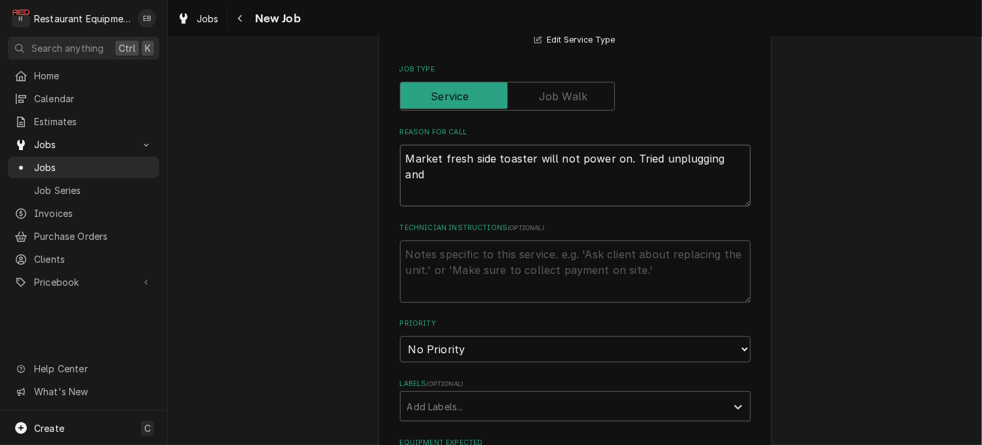
type textarea "x"
type textarea "Market fresh side toaster will not power on. Tried unplugging and p"
type textarea "x"
type textarea "Market fresh side toaster will not power on. Tried unplugging and pl"
type textarea "x"
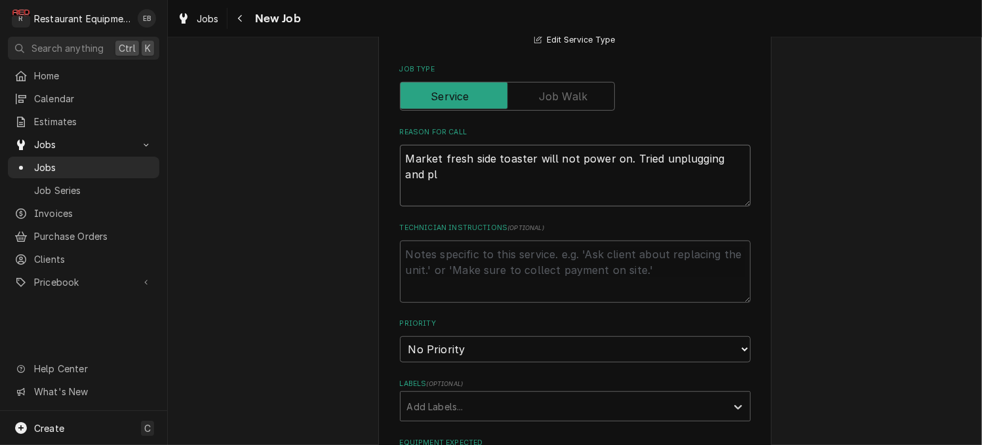
type textarea "Market fresh side toaster will not power on. Tried unplugging and plu"
type textarea "x"
type textarea "Market fresh side toaster will not power on. Tried unplugging and plug"
type textarea "x"
type textarea "Market fresh side toaster will not power on. Tried unplugging and plugg"
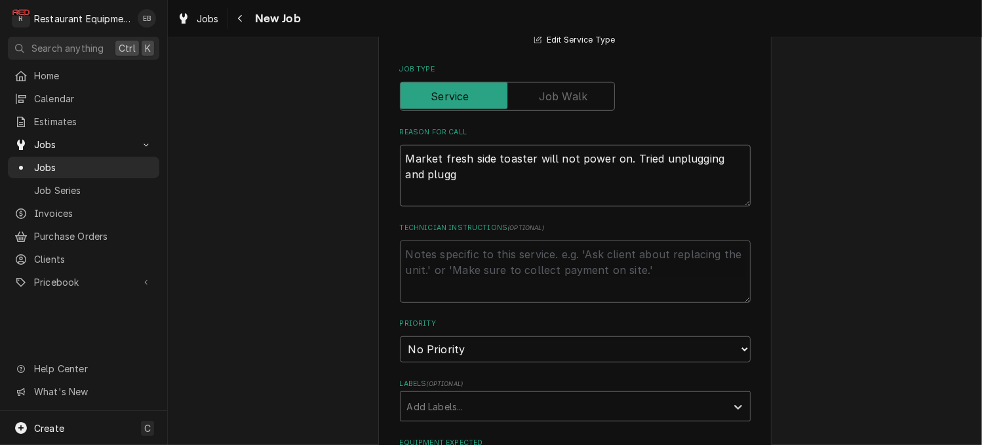
type textarea "x"
type textarea "Market fresh side toaster will not power on. Tried unplugging and pluggi"
type textarea "x"
type textarea "Market fresh side toaster will not power on. Tried unplugging and pluggin"
type textarea "x"
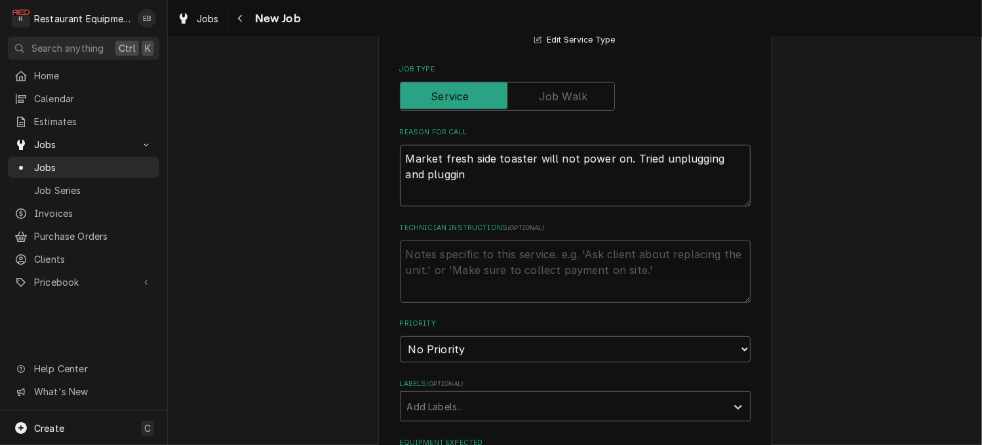
type textarea "Market fresh side toaster will not power on. Tried unplugging and plugging"
type textarea "x"
type textarea "Market fresh side toaster will not power on. Tried unplugging and plugging"
type textarea "x"
type textarea "Market fresh side toaster will not power on. Tried unplugging and plugging b"
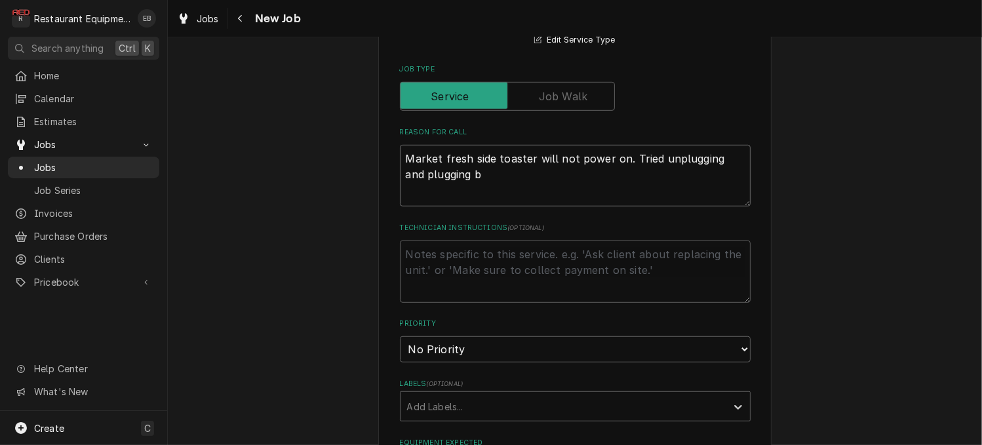
type textarea "x"
type textarea "Market fresh side toaster will not power on. Tried unplugging and plugging ba"
type textarea "x"
type textarea "Market fresh side toaster will not power on. Tried unplugging and plugging bac"
type textarea "x"
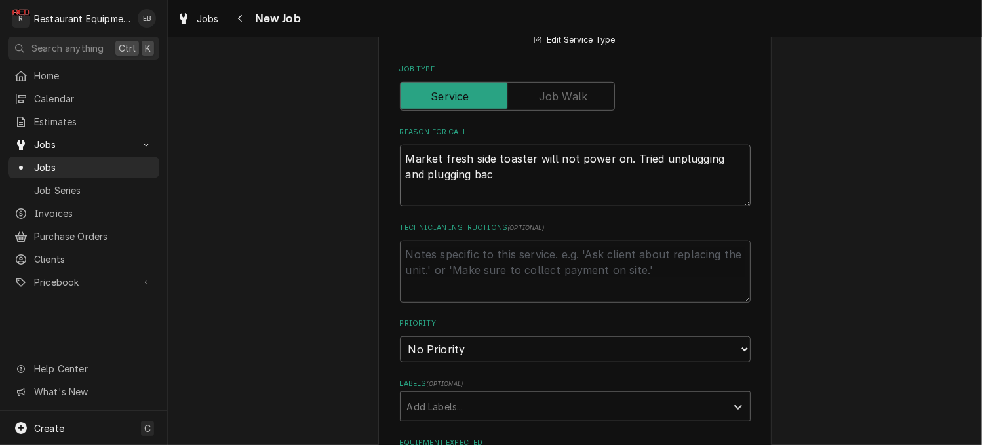
type textarea "Market fresh side toaster will not power on. Tried unplugging and plugging back"
type textarea "x"
type textarea "Market fresh side toaster will not power on. Tried unplugging and plugging back"
type textarea "x"
type textarea "Market fresh side toaster will not power on. Tried unplugging and plugging back…"
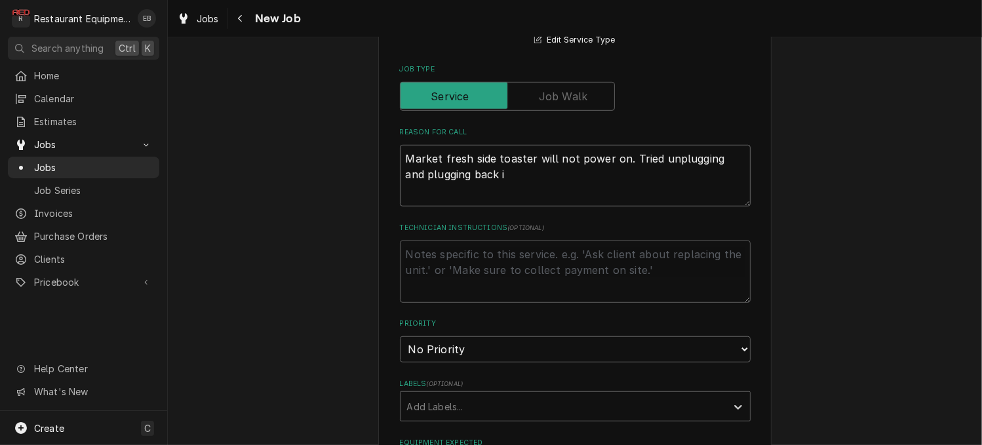
type textarea "x"
type textarea "Market fresh side toaster will not power on. Tried unplugging and plugging back…"
type textarea "x"
type textarea "Market fresh side toaster will not power on. Tried unplugging and plugging back…"
type textarea "x"
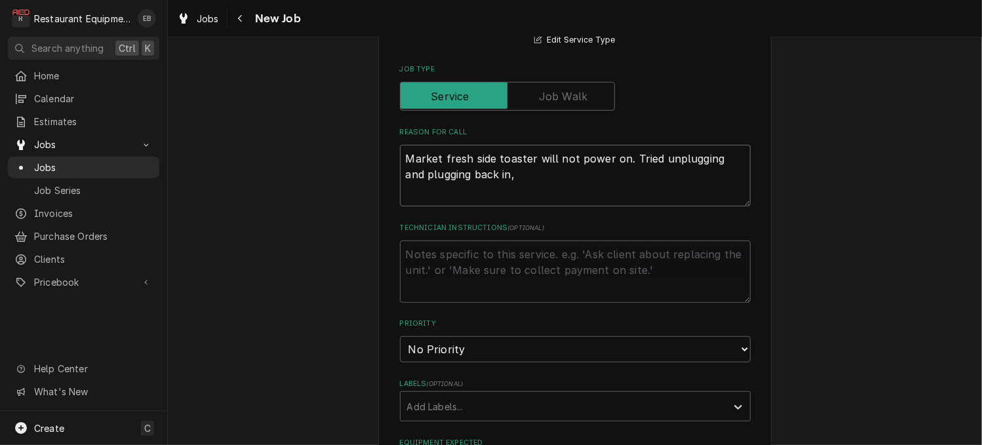
type textarea "Market fresh side toaster will not power on. Tried unplugging and plugging back…"
type textarea "x"
type textarea "Market fresh side toaster will not power on. Tried unplugging and plugging back…"
type textarea "x"
type textarea "Market fresh side toaster will not power on. Tried unplugging and plugging back…"
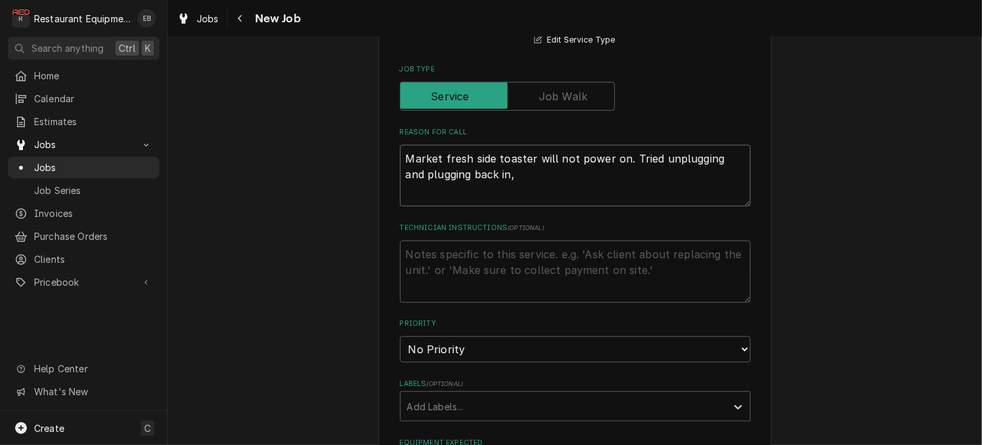
type textarea "x"
type textarea "Market fresh side toaster will not power on. Tried unplugging and plugging back…"
type textarea "x"
type textarea "Market fresh side toaster will not power on. Tried unplugging and plugging back…"
type textarea "x"
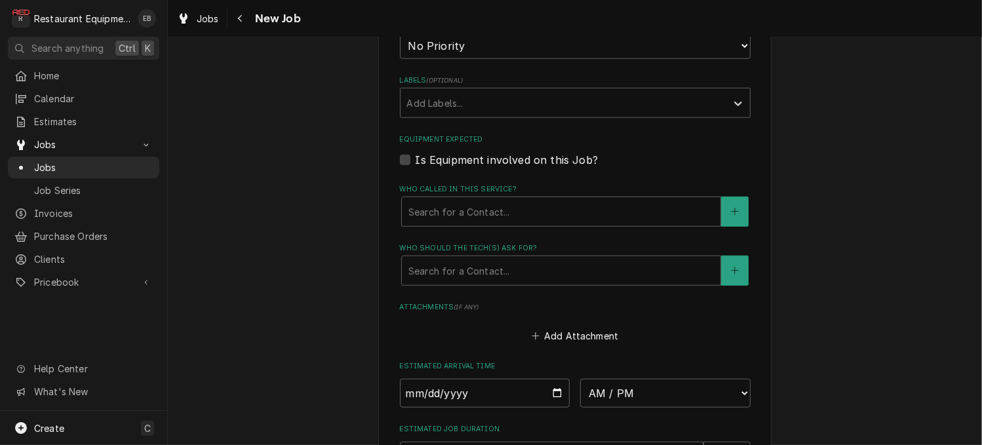
scroll to position [896, 0]
click at [514, 58] on select "No Priority Urgent High Medium Low" at bounding box center [575, 45] width 351 height 26
click at [400, 58] on select "No Priority Urgent High Medium Low" at bounding box center [575, 45] width 351 height 26
click at [484, 114] on div "Labels" at bounding box center [563, 103] width 313 height 24
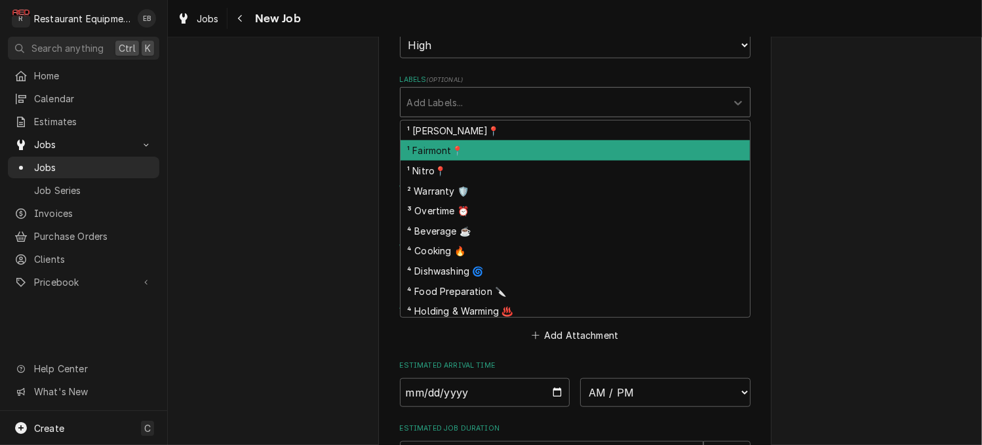
click at [464, 161] on div "¹ Fairmont📍" at bounding box center [576, 150] width 350 height 20
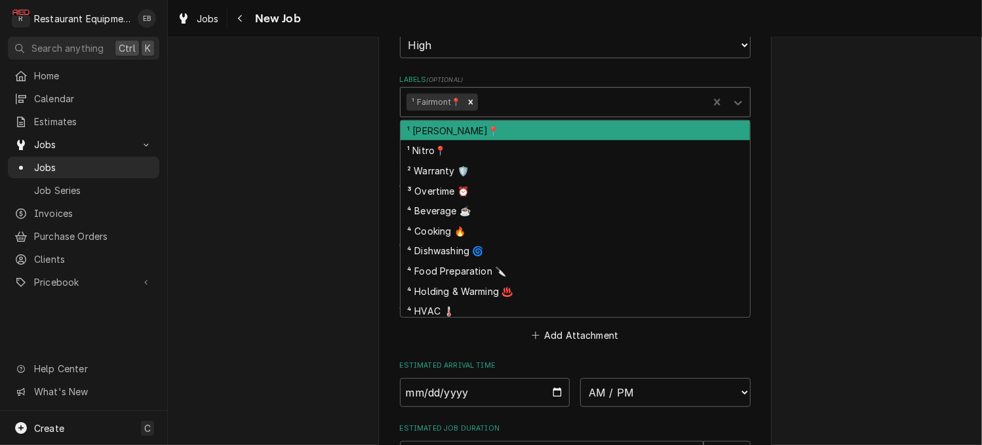
click at [521, 114] on div "Labels" at bounding box center [592, 103] width 222 height 24
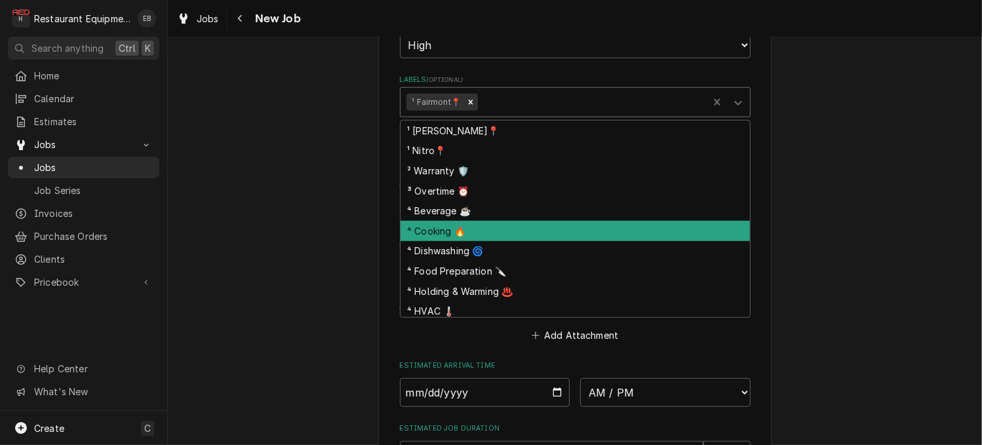
click at [437, 241] on div "⁴ Cooking 🔥" at bounding box center [576, 231] width 350 height 20
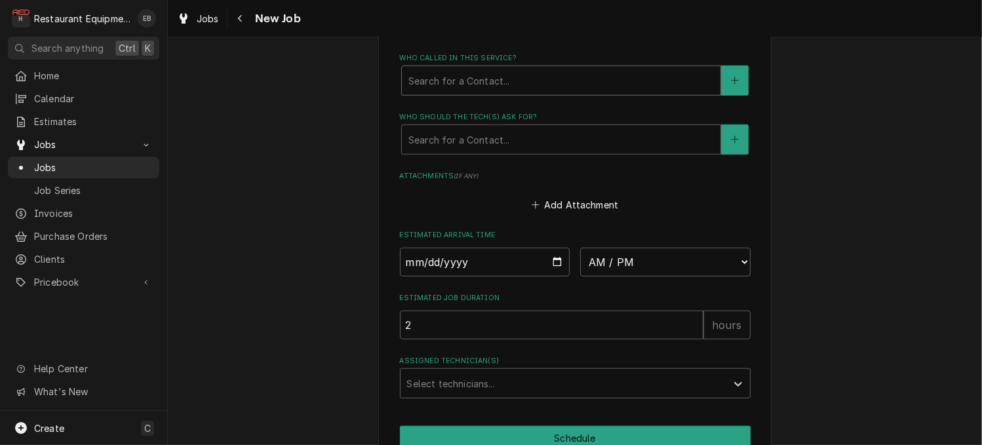
scroll to position [1027, 0]
click at [534, 92] on div "Who called in this service?" at bounding box center [562, 80] width 306 height 24
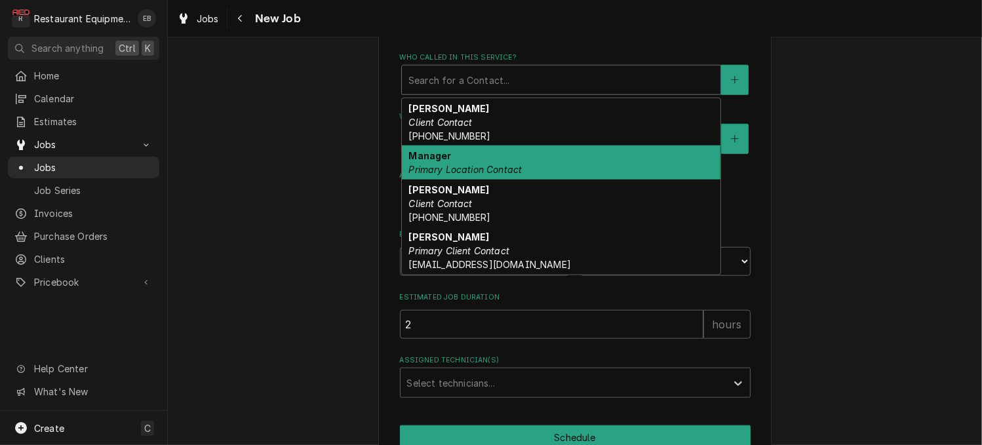
drag, startPoint x: 458, startPoint y: 280, endPoint x: 470, endPoint y: 266, distance: 18.1
click at [458, 180] on div "Manager Primary Location Contact" at bounding box center [561, 163] width 319 height 34
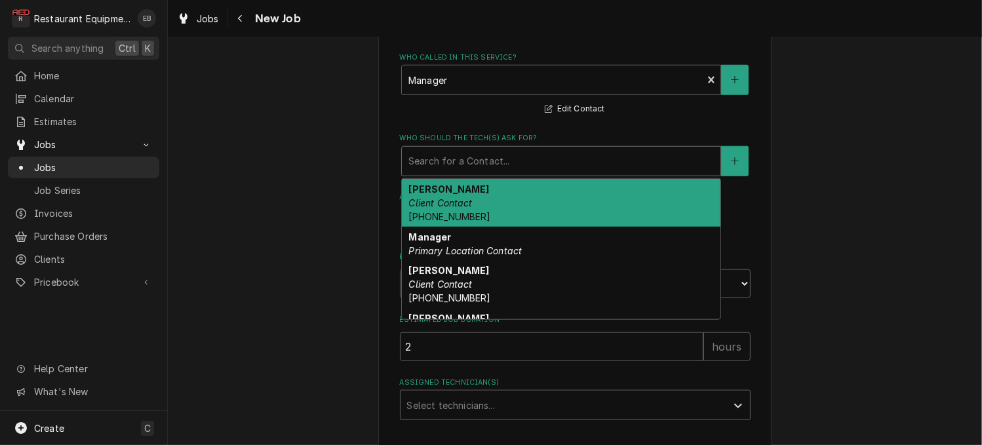
click at [475, 173] on div "Who should the tech(s) ask for?" at bounding box center [562, 162] width 306 height 24
click at [473, 173] on div "Who should the tech(s) ask for?" at bounding box center [562, 162] width 306 height 24
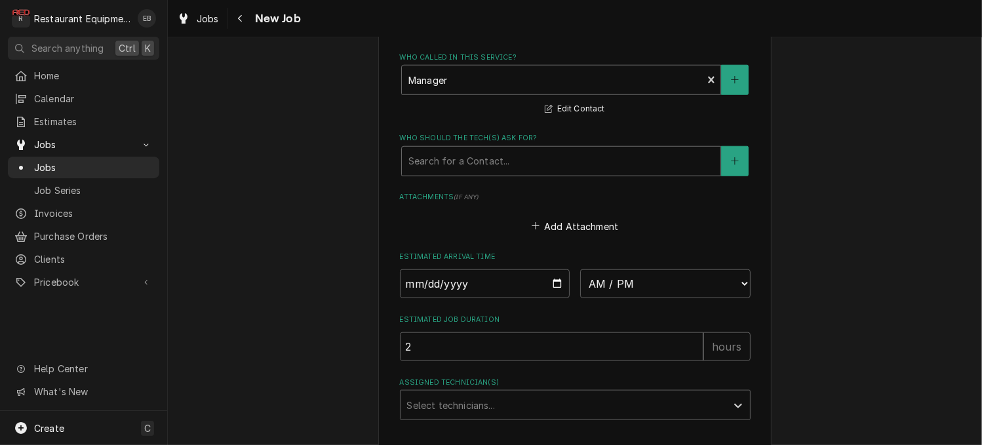
click at [492, 92] on div "Who called in this service?" at bounding box center [553, 80] width 288 height 24
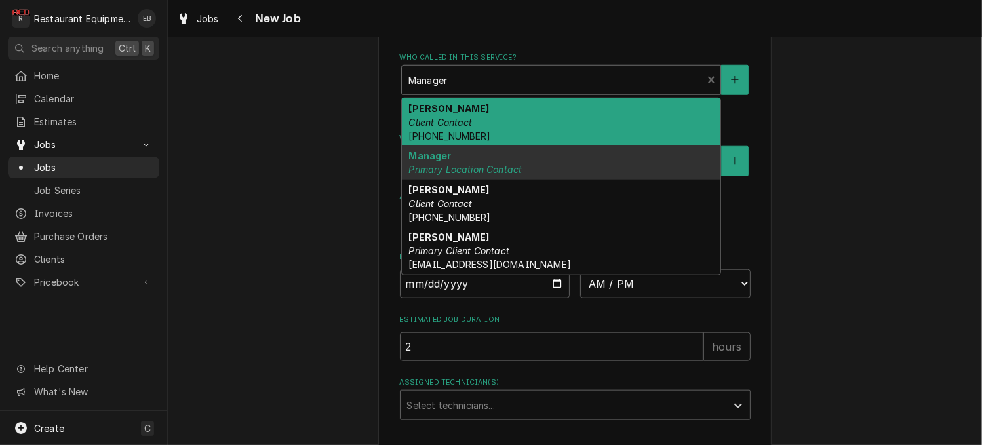
click at [466, 146] on div "Jeff Dunlap Client Contact (304) 380-1860" at bounding box center [561, 122] width 319 height 48
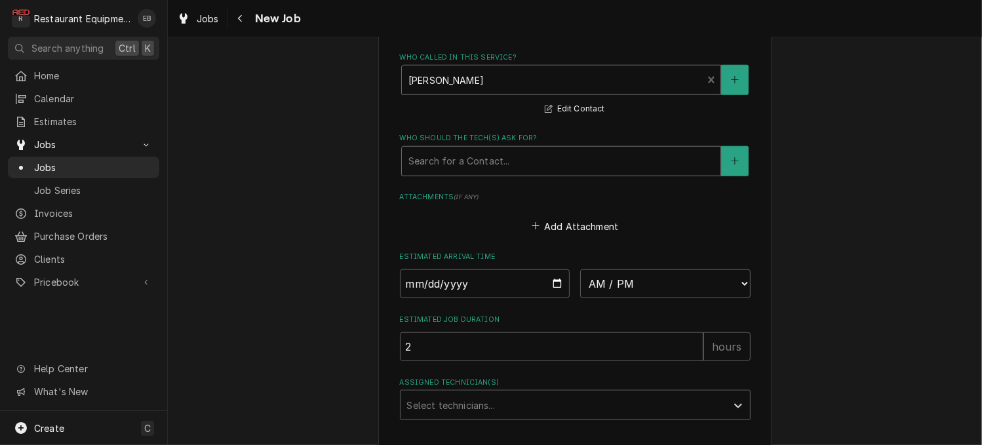
click at [472, 173] on div "Who should the tech(s) ask for?" at bounding box center [562, 162] width 306 height 24
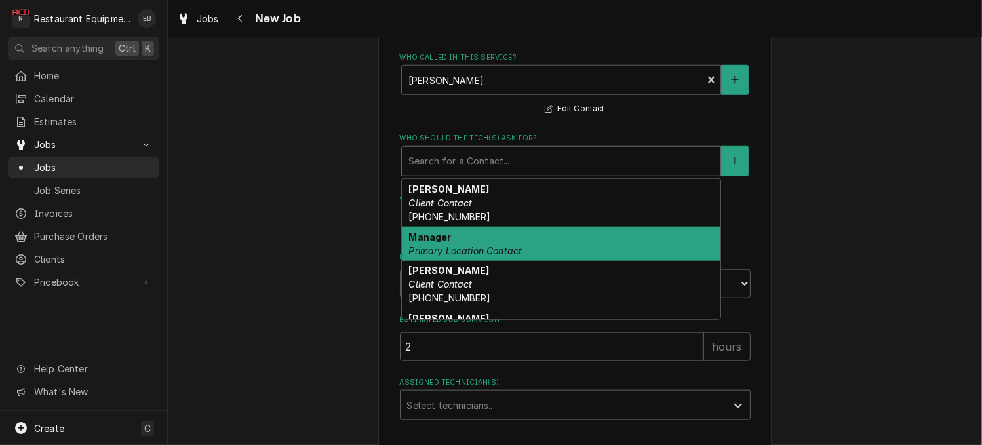
click at [438, 243] on strong "Manager" at bounding box center [430, 237] width 43 height 11
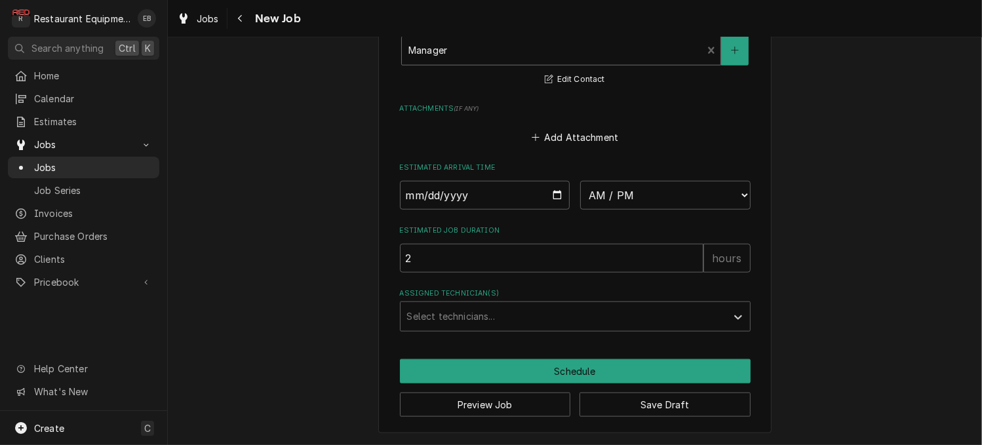
scroll to position [1289, 0]
click at [556, 187] on input "Date" at bounding box center [485, 195] width 171 height 29
click at [725, 163] on label "Estimated Arrival Time" at bounding box center [575, 168] width 351 height 10
click at [721, 181] on select "AM / PM 6:00 AM 6:15 AM 6:30 AM 6:45 AM 7:00 AM 7:15 AM 7:30 AM 7:45 AM 8:00 AM…" at bounding box center [665, 195] width 171 height 29
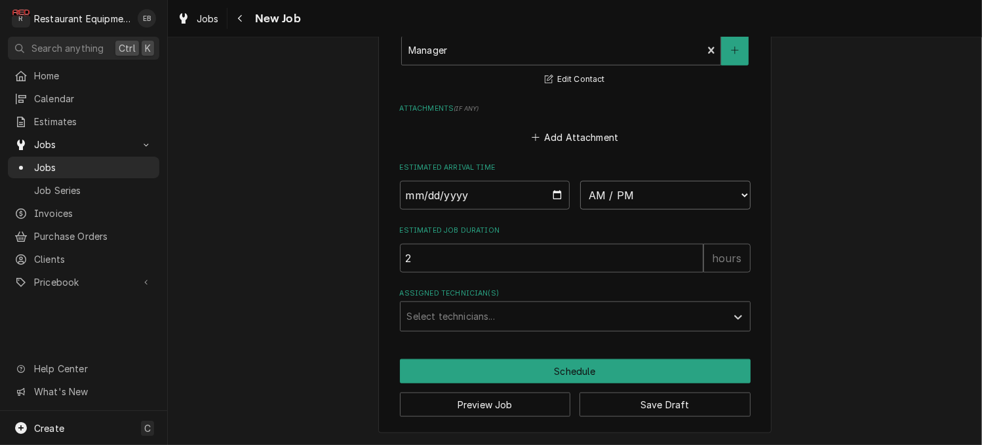
click at [620, 186] on select "AM / PM 6:00 AM 6:15 AM 6:30 AM 6:45 AM 7:00 AM 7:15 AM 7:30 AM 7:45 AM 8:00 AM…" at bounding box center [665, 195] width 171 height 29
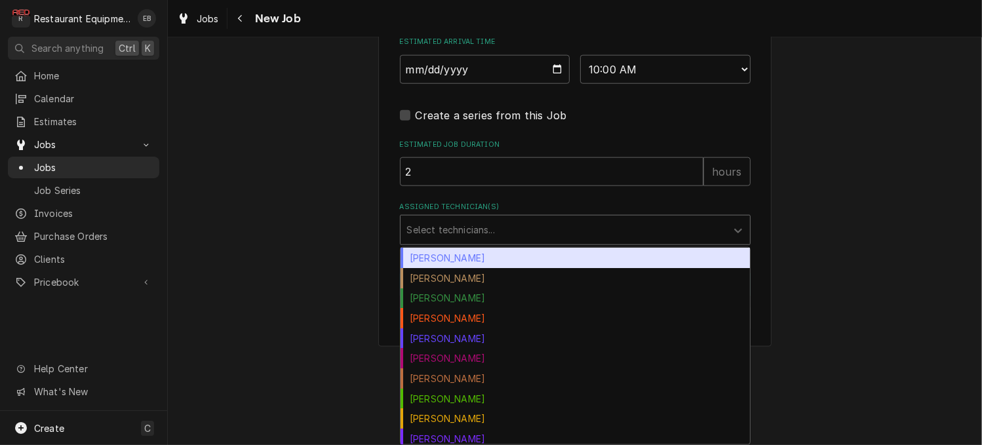
click at [639, 242] on div "Assigned Technician(s)" at bounding box center [563, 230] width 313 height 24
click at [451, 268] on div "Bryan Sanders" at bounding box center [576, 258] width 350 height 20
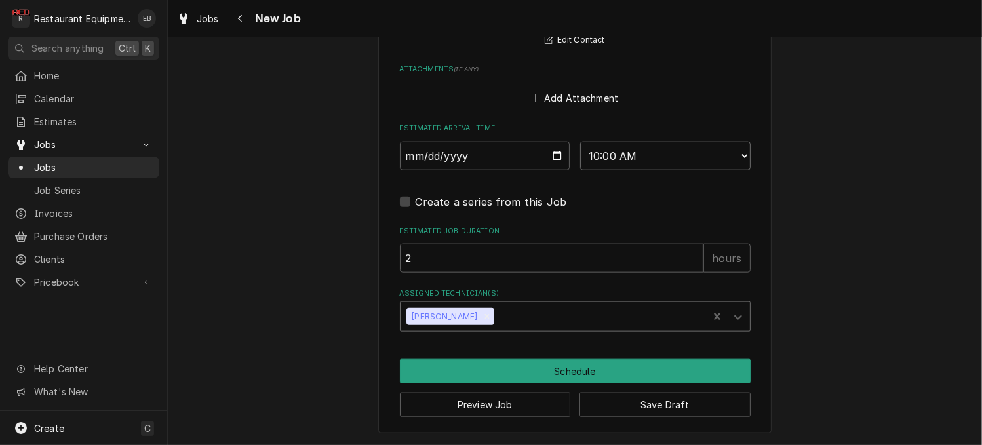
click at [694, 171] on select "AM / PM 6:00 AM 6:15 AM 6:30 AM 6:45 AM 7:00 AM 7:15 AM 7:30 AM 7:45 AM 8:00 AM…" at bounding box center [665, 156] width 171 height 29
click at [581, 171] on select "AM / PM 6:00 AM 6:15 AM 6:30 AM 6:45 AM 7:00 AM 7:15 AM 7:30 AM 7:45 AM 8:00 AM…" at bounding box center [665, 156] width 171 height 29
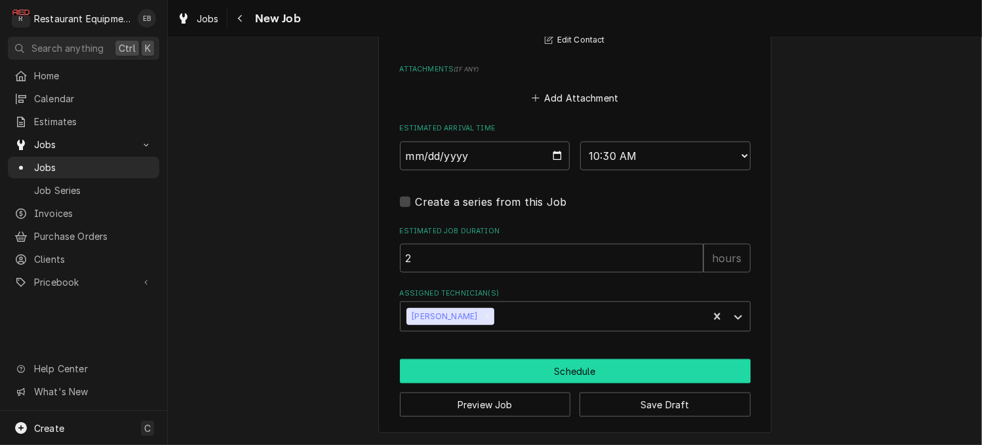
click at [600, 369] on button "Schedule" at bounding box center [575, 371] width 351 height 24
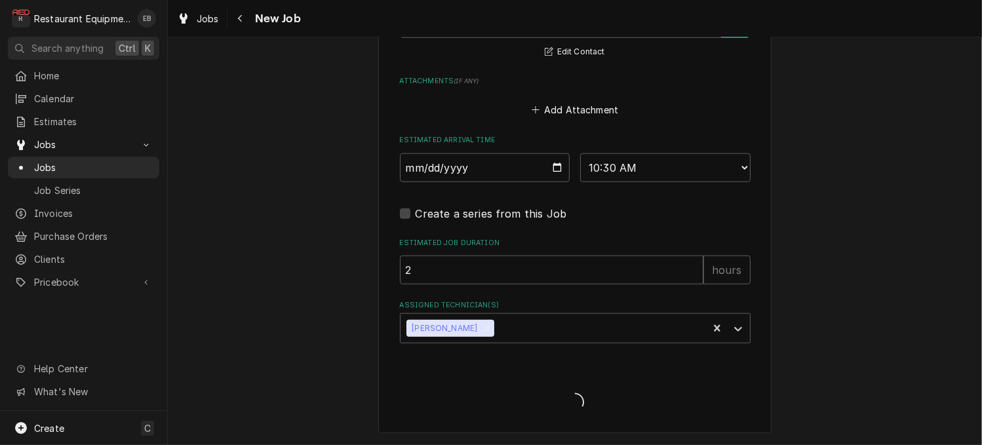
scroll to position [1331, 0]
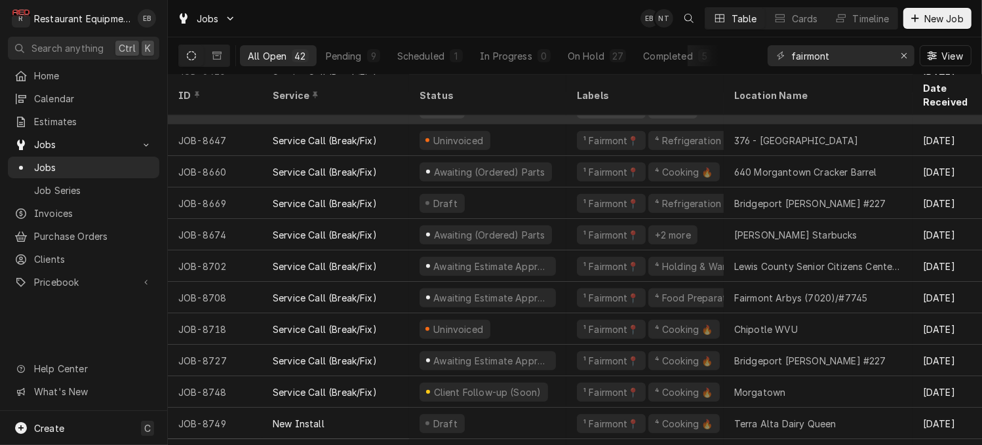
scroll to position [1001, 0]
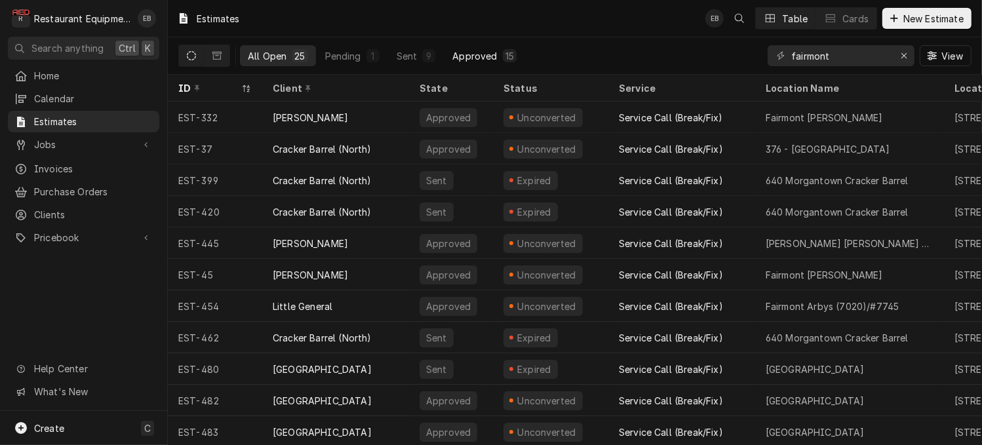
click at [497, 54] on div "Approved" at bounding box center [475, 56] width 45 height 14
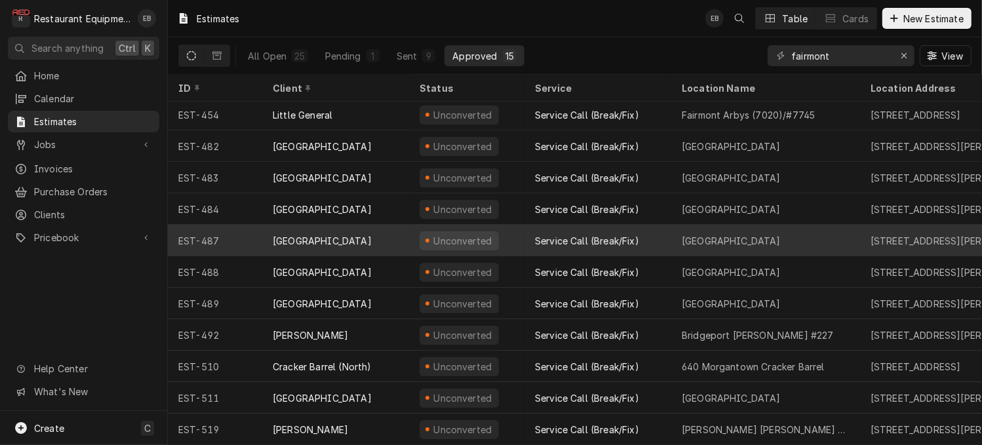
scroll to position [140, 0]
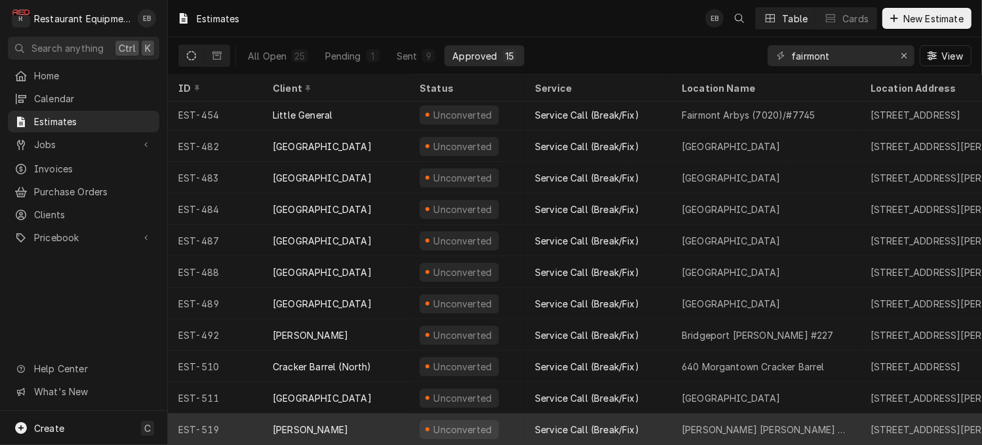
click at [620, 423] on div "Service Call (Break/Fix)" at bounding box center [587, 430] width 104 height 14
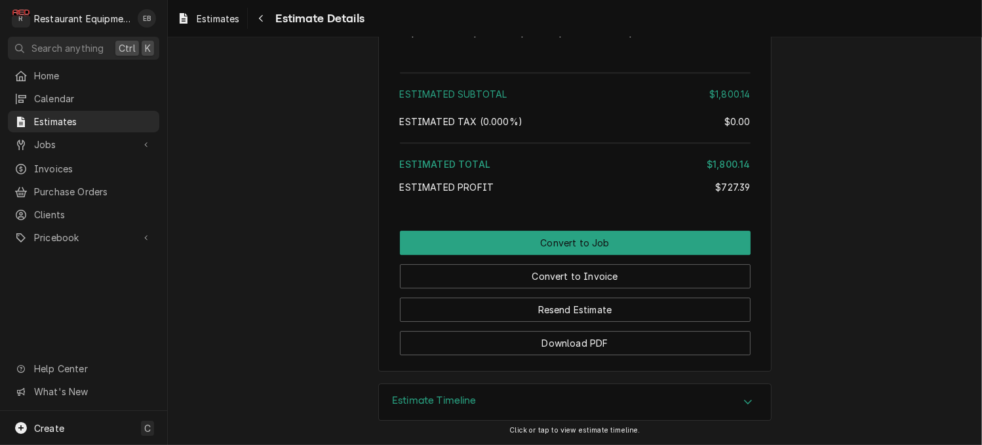
scroll to position [3829, 0]
click at [767, 406] on div "Estimate Timeline" at bounding box center [575, 402] width 392 height 37
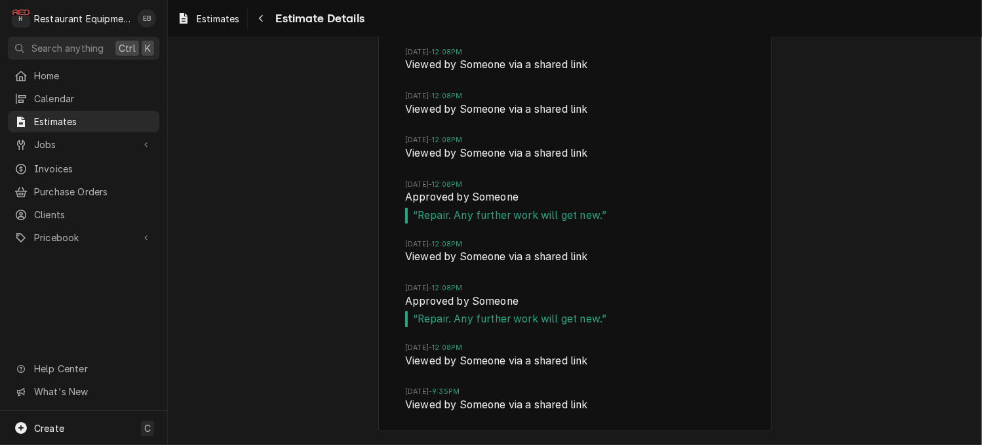
scroll to position [4486, 0]
click at [239, 14] on span "Estimates" at bounding box center [218, 19] width 43 height 14
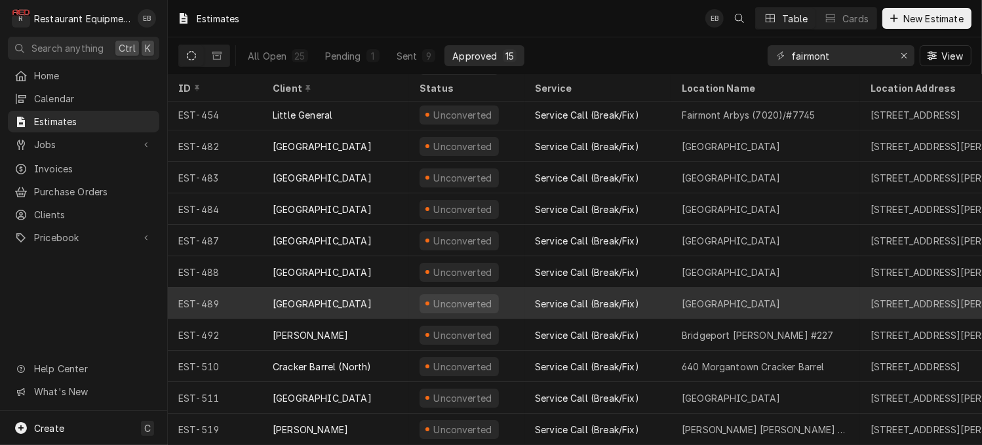
scroll to position [140, 0]
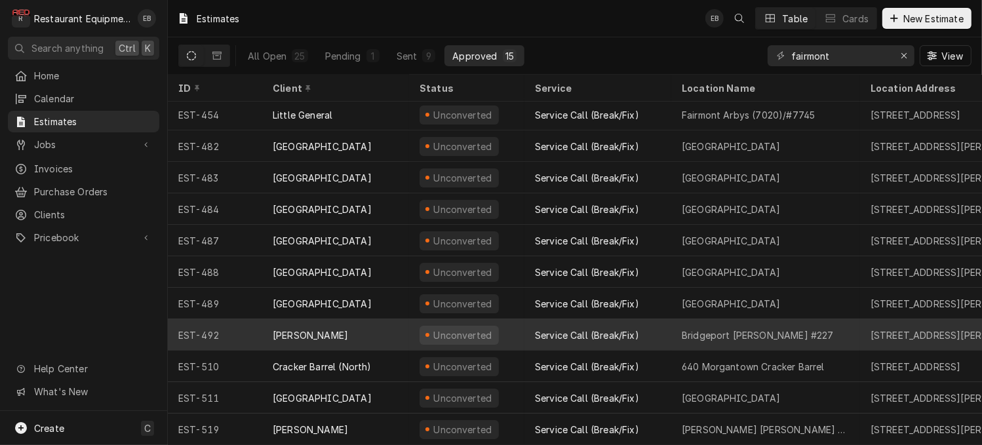
click at [525, 329] on div "Unconverted" at bounding box center [466, 334] width 115 height 31
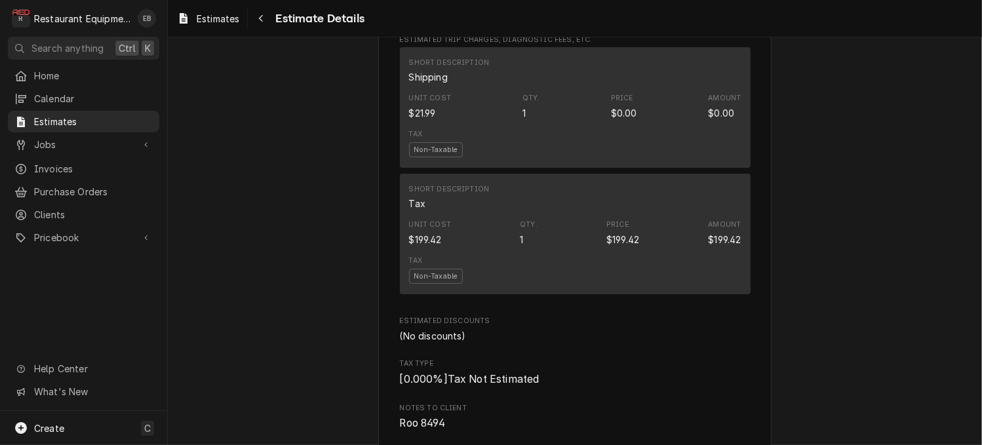
scroll to position [2842, 0]
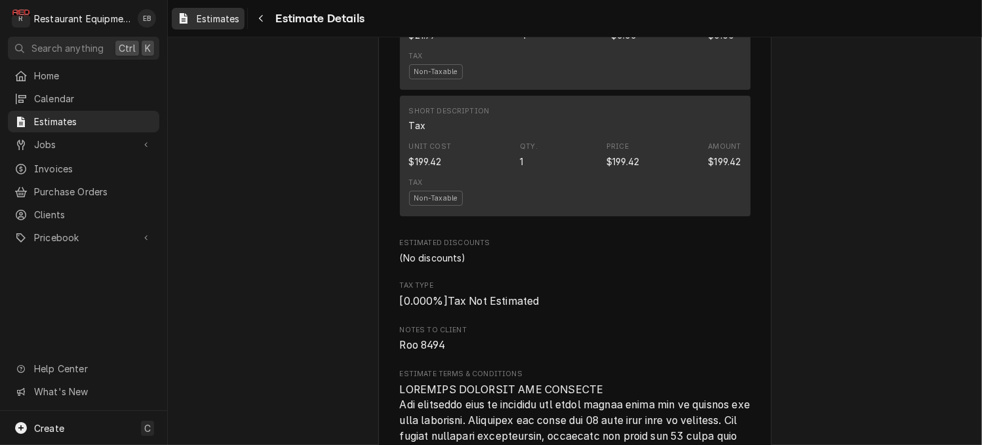
click at [220, 19] on span "Estimates" at bounding box center [218, 19] width 43 height 14
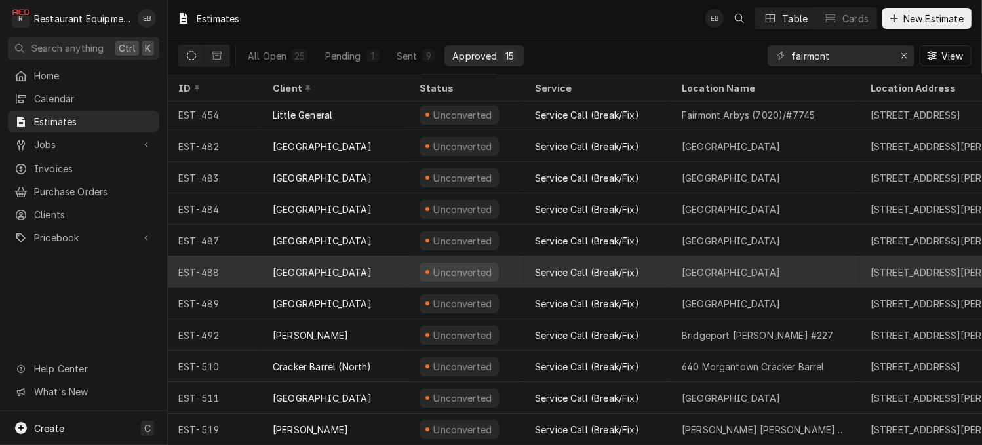
scroll to position [140, 0]
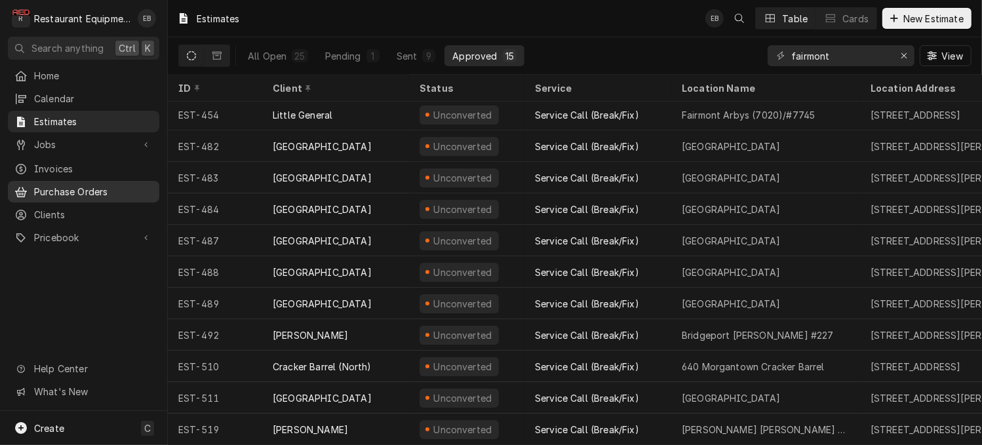
click at [95, 193] on span "Purchase Orders" at bounding box center [93, 192] width 119 height 14
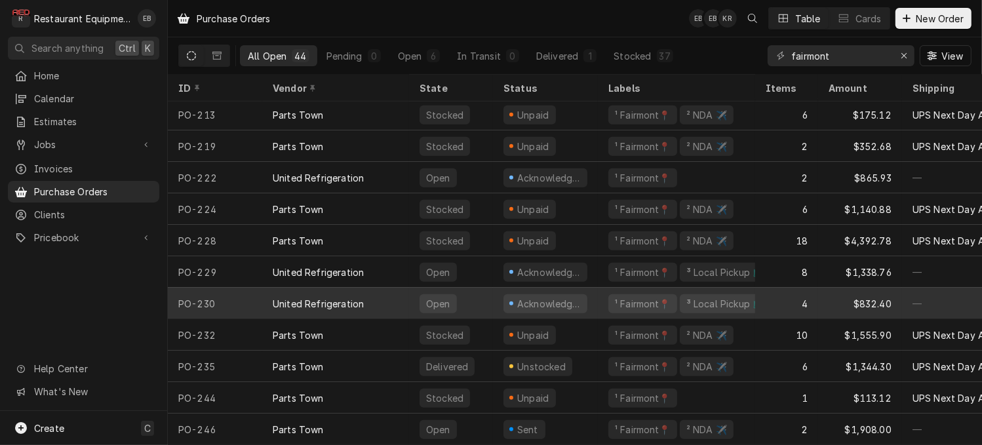
scroll to position [1053, 0]
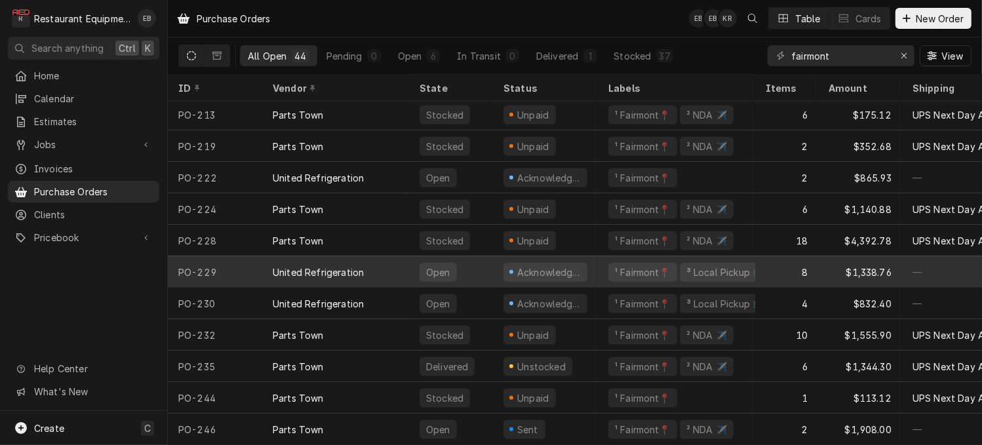
click at [609, 271] on div "¹ Fairmont📍 ³ Local Pickup 🛍️" at bounding box center [676, 271] width 157 height 31
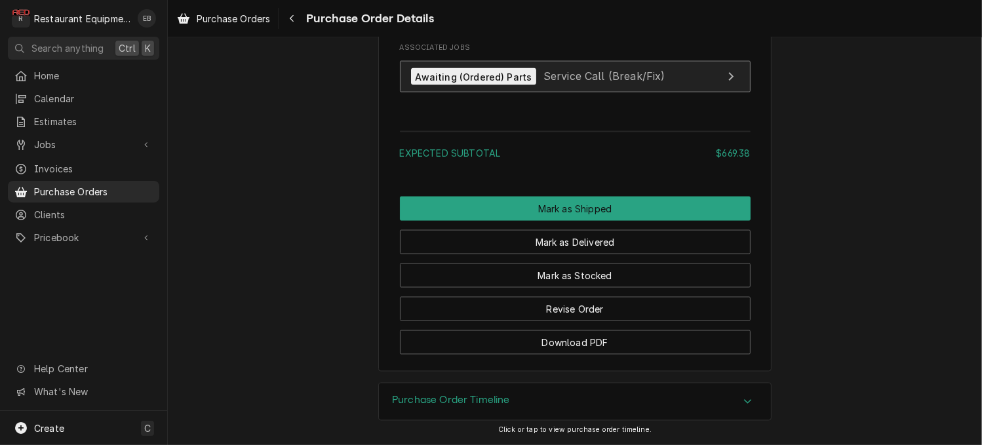
scroll to position [1919, 0]
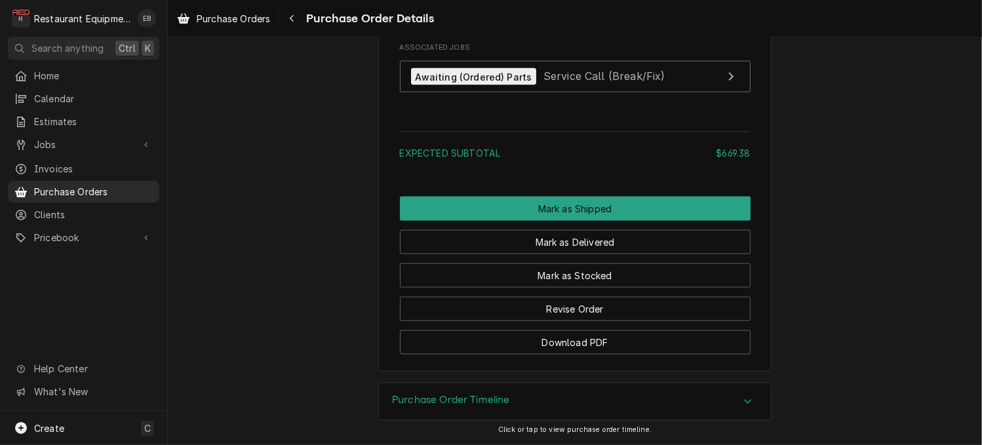
click at [758, 394] on div "Accordion Header" at bounding box center [748, 402] width 20 height 16
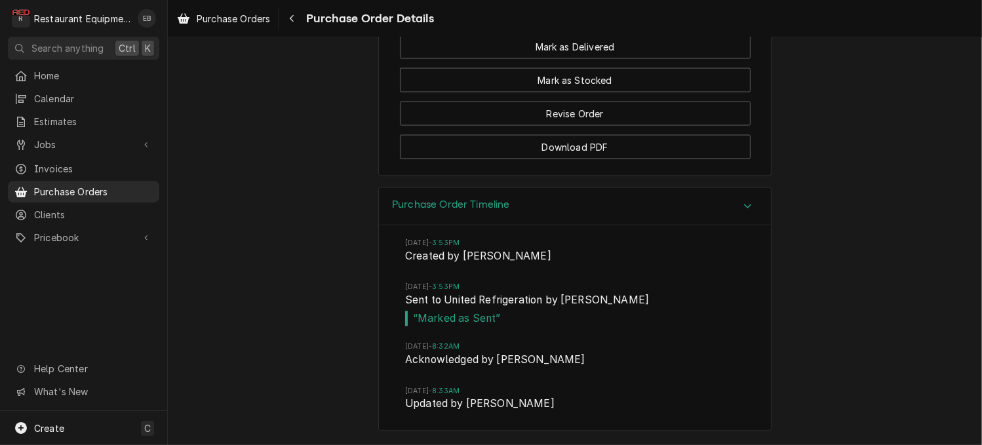
scroll to position [2138, 0]
click at [754, 199] on div "Accordion Header" at bounding box center [748, 207] width 20 height 16
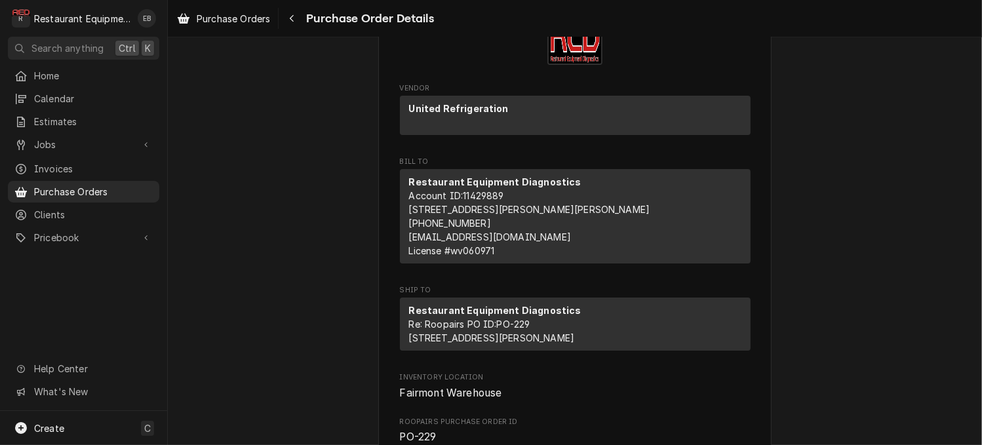
scroll to position [0, 0]
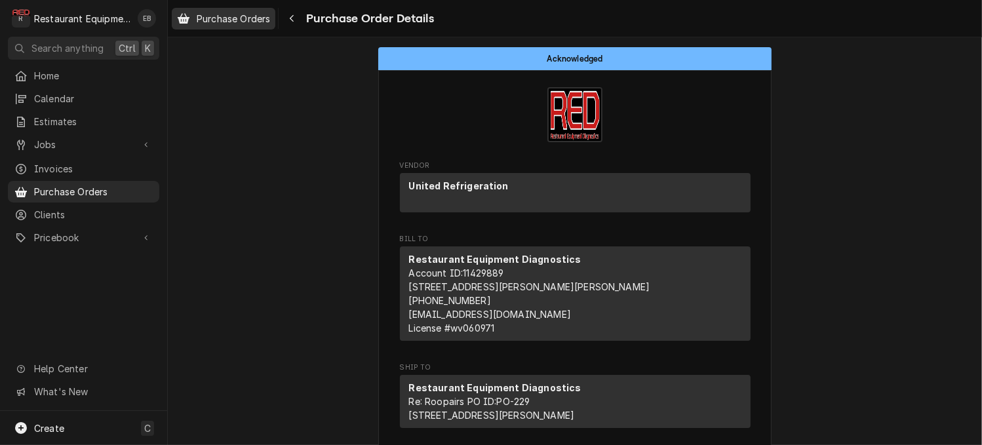
click at [207, 19] on div "Purchase Orders" at bounding box center [223, 18] width 98 height 16
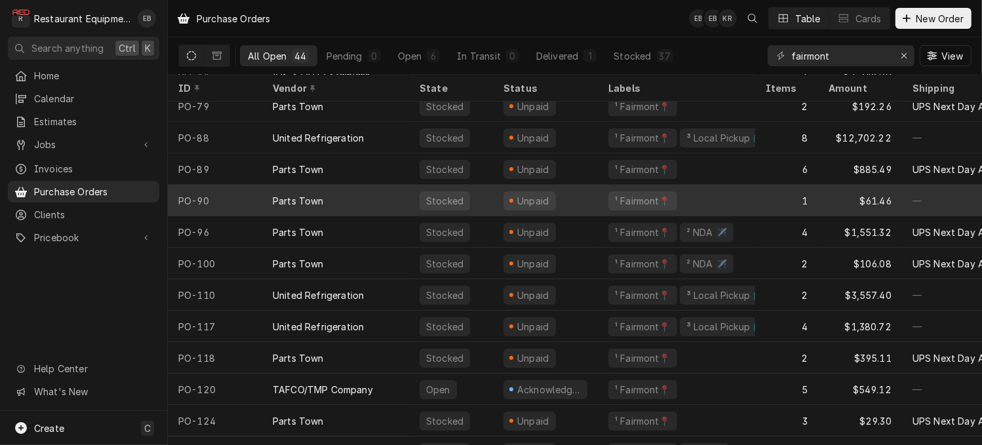
scroll to position [77, 0]
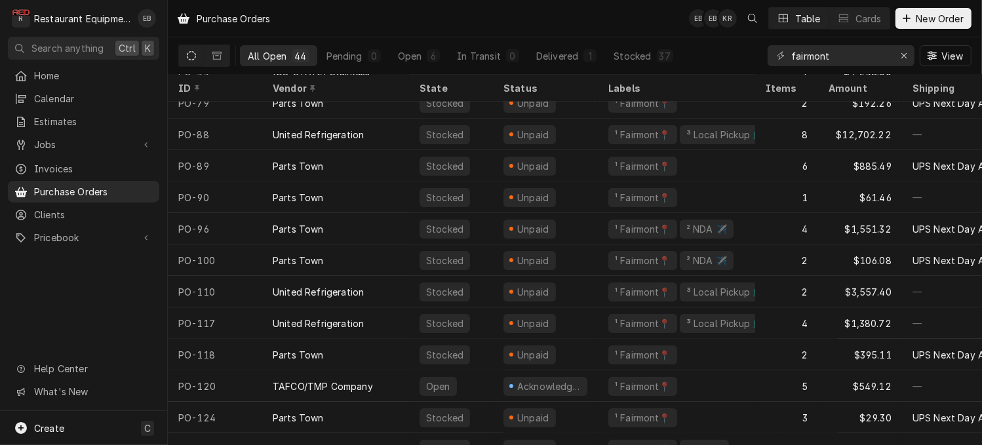
drag, startPoint x: 578, startPoint y: 256, endPoint x: 501, endPoint y: 38, distance: 231.5
click at [474, 31] on div "Purchase Orders EB EB KR Table Cards New Order" at bounding box center [575, 18] width 815 height 37
click at [58, 125] on span "Estimates" at bounding box center [93, 122] width 119 height 14
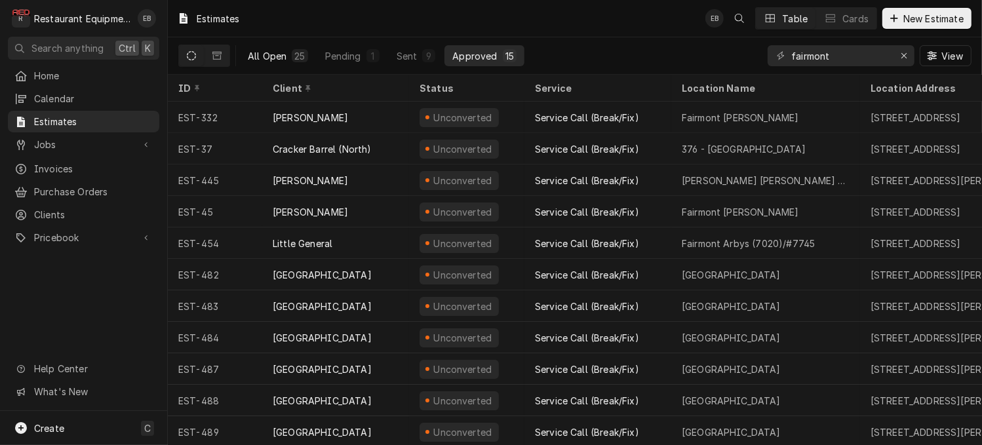
click at [287, 63] on div "All Open" at bounding box center [267, 56] width 39 height 14
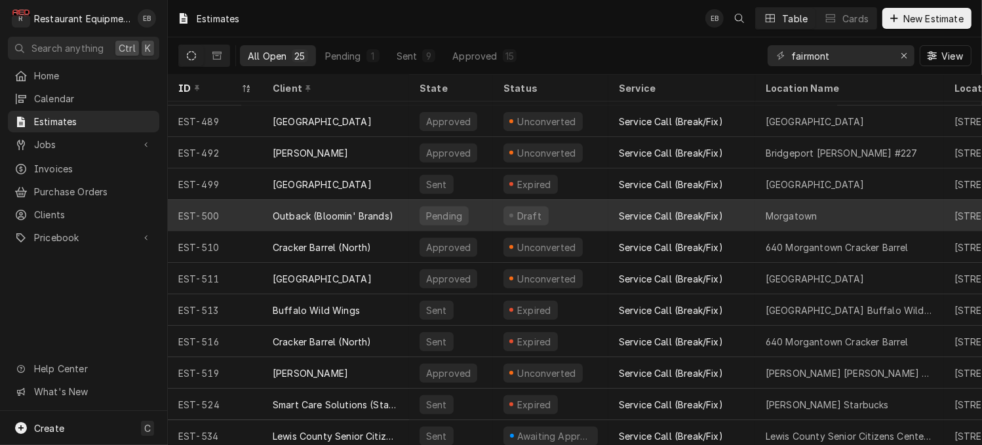
scroll to position [456, 0]
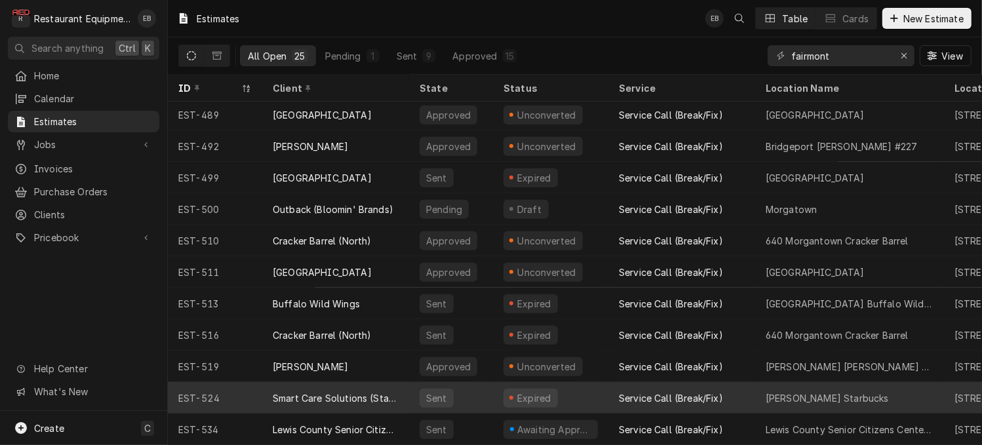
click at [755, 388] on div "Service Call (Break/Fix)" at bounding box center [682, 397] width 147 height 31
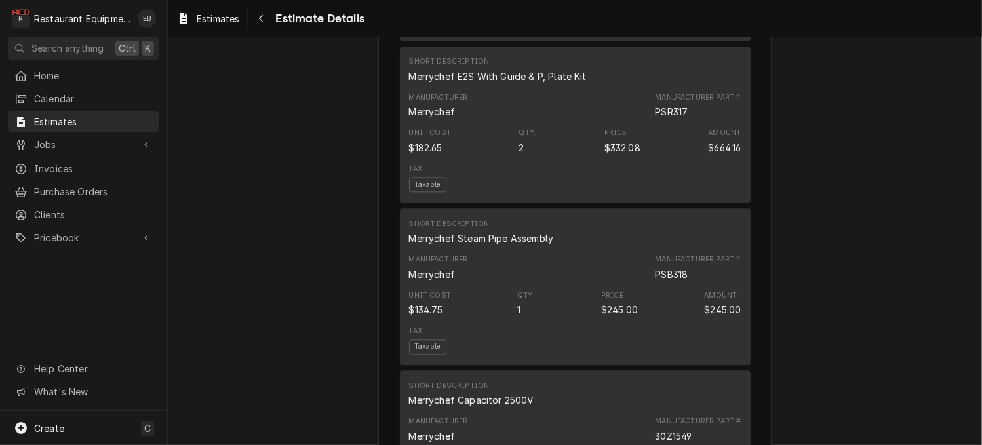
scroll to position [2273, 0]
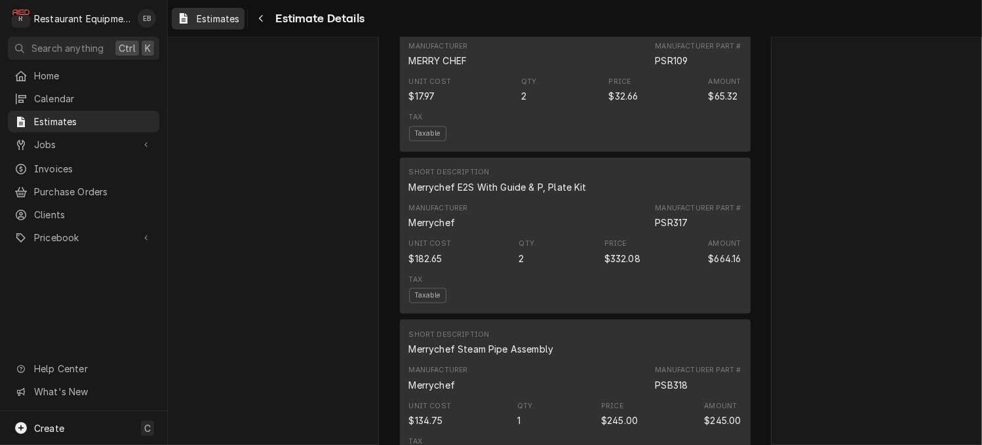
click at [234, 18] on span "Estimates" at bounding box center [218, 19] width 43 height 14
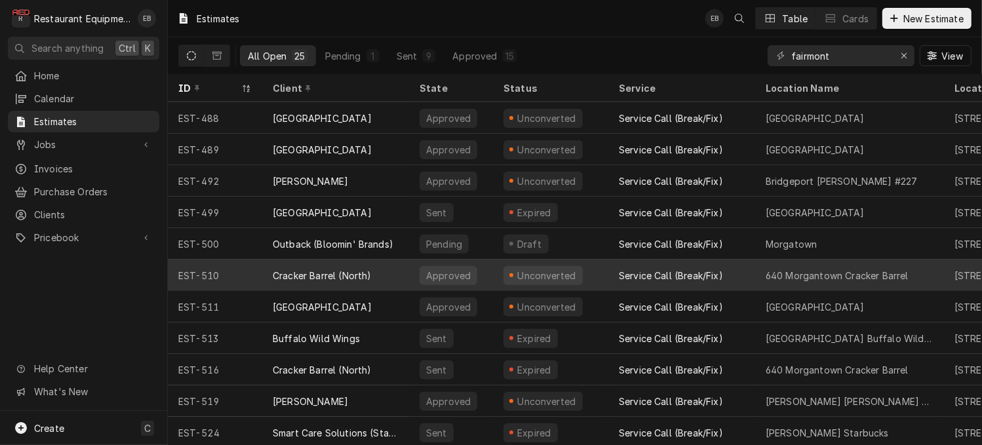
scroll to position [456, 0]
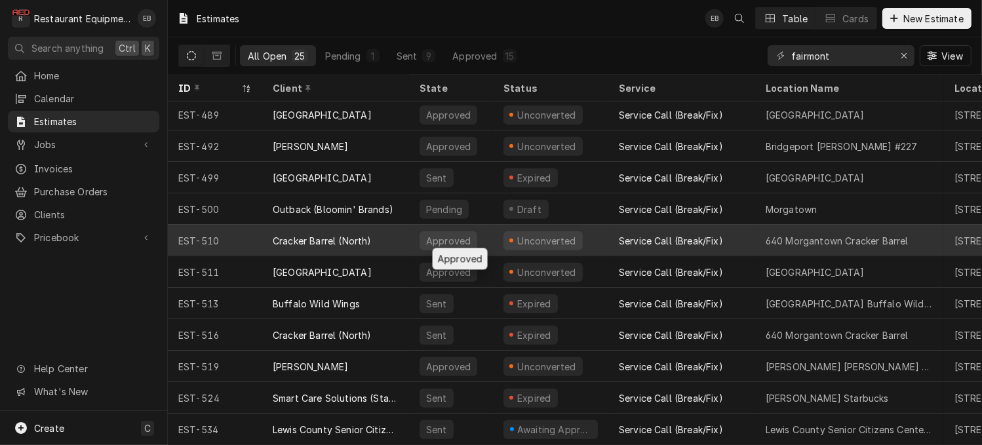
click at [493, 230] on div "Approved" at bounding box center [451, 240] width 84 height 31
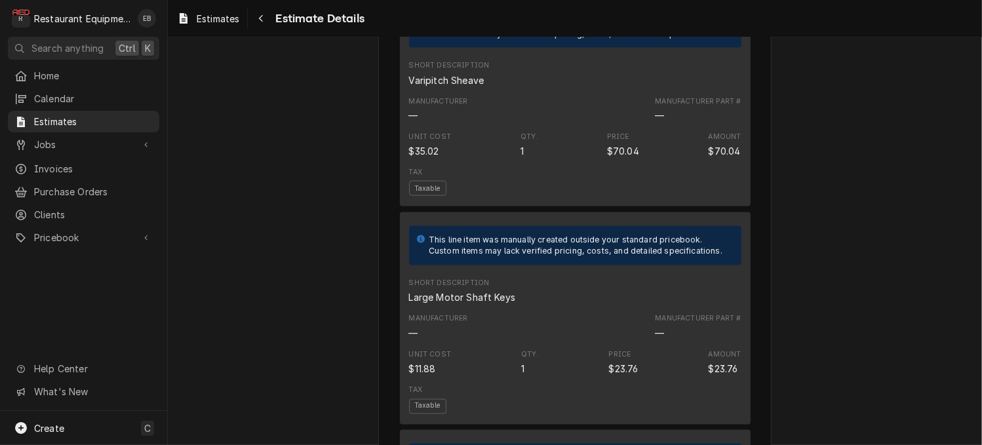
scroll to position [1748, 0]
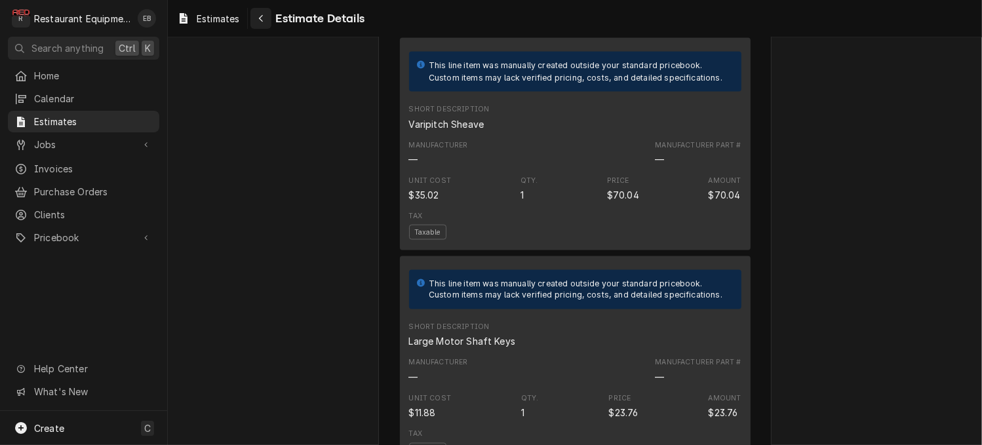
click at [268, 16] on div "Navigate back" at bounding box center [260, 18] width 13 height 13
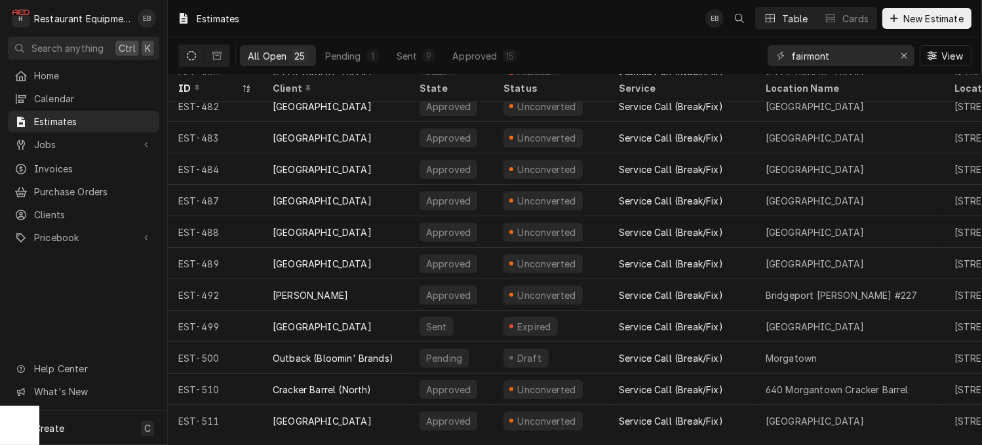
scroll to position [306, 0]
